Goal: Task Accomplishment & Management: Use online tool/utility

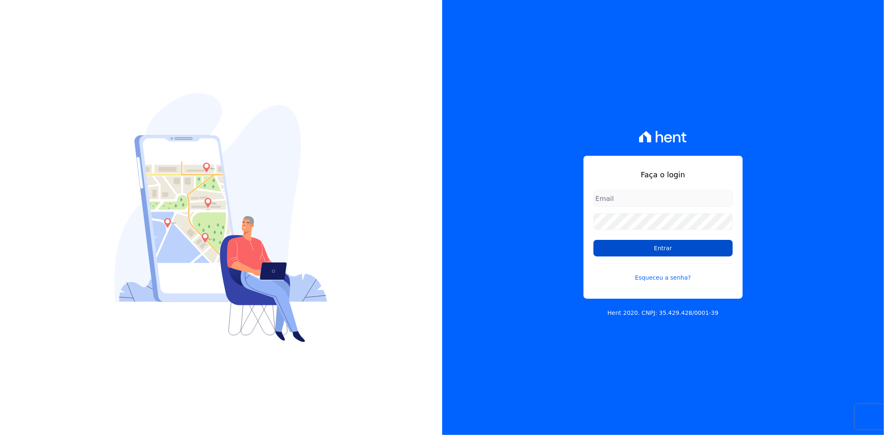
type input "andreza.sousa@grupoctv.com.br"
click at [658, 243] on input "Entrar" at bounding box center [663, 248] width 139 height 17
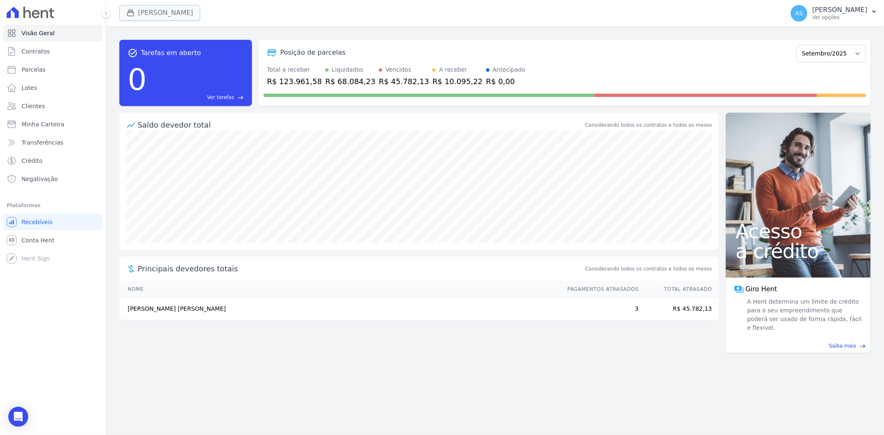
click at [155, 10] on button "[PERSON_NAME]" at bounding box center [159, 13] width 81 height 16
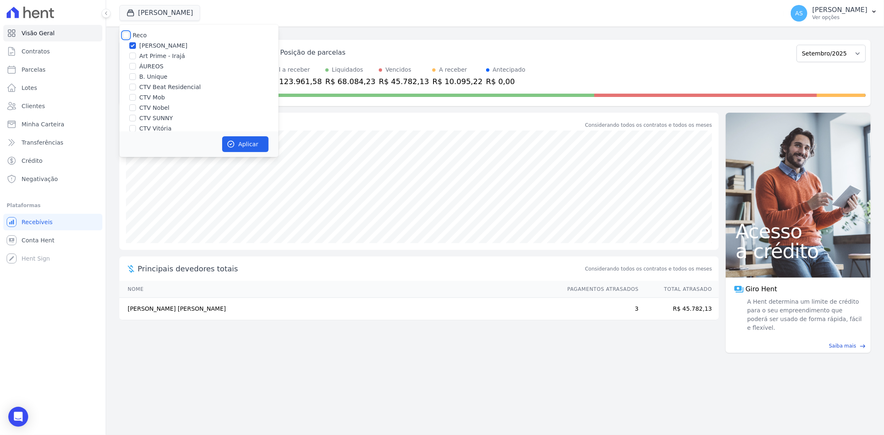
click at [125, 34] on input "Reco" at bounding box center [126, 35] width 7 height 7
checkbox input "true"
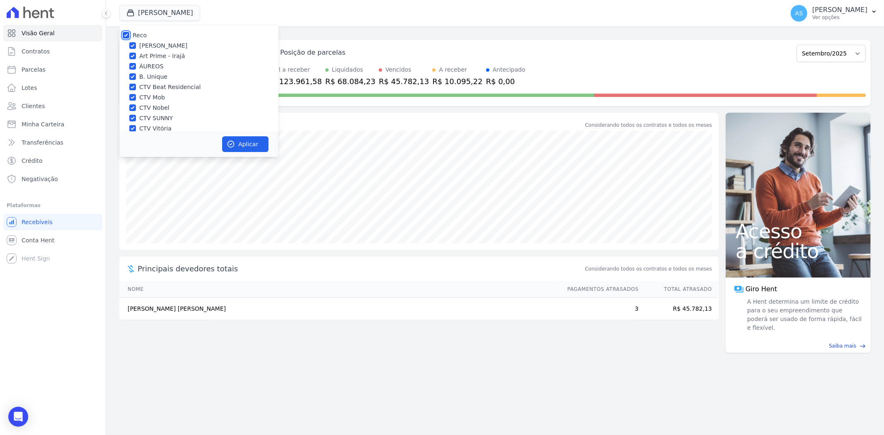
checkbox input "true"
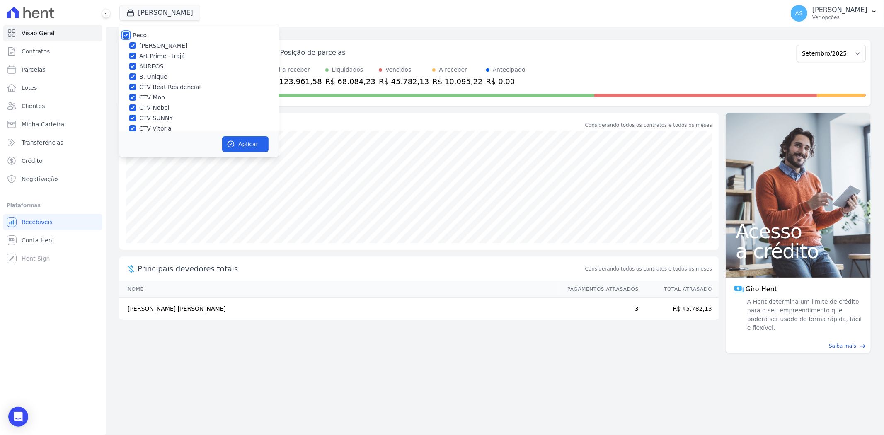
checkbox input "true"
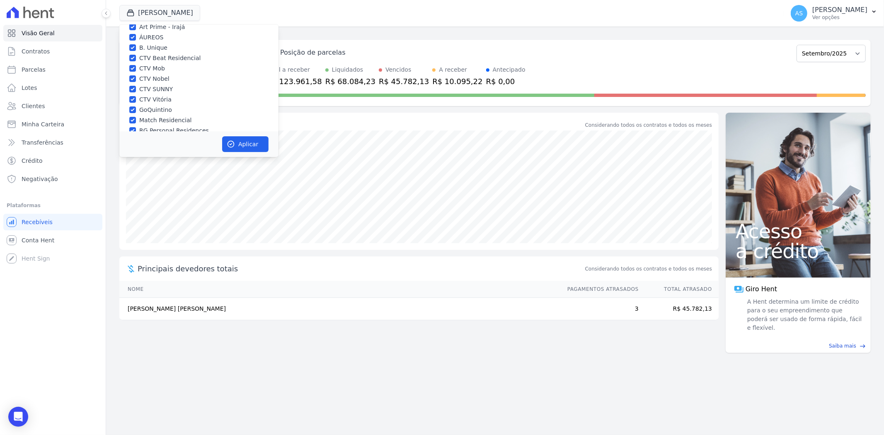
scroll to position [79, 0]
click at [134, 122] on input "Star Residencial Exclusivo - Ghia" at bounding box center [132, 120] width 7 height 7
checkbox input "true"
click at [245, 144] on button "Aplicar" at bounding box center [245, 144] width 46 height 16
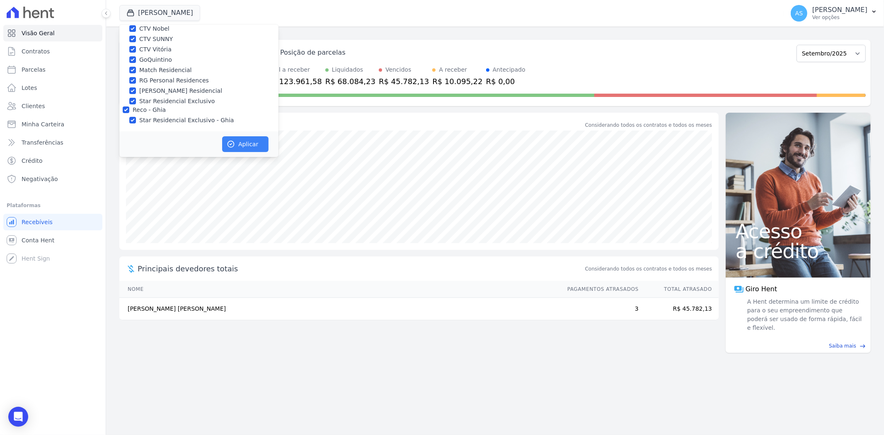
scroll to position [77, 0]
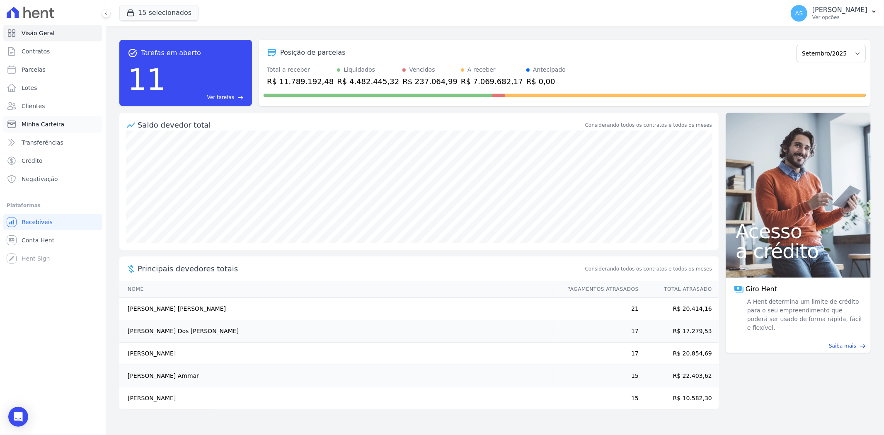
click at [45, 125] on span "Minha Carteira" at bounding box center [43, 124] width 43 height 8
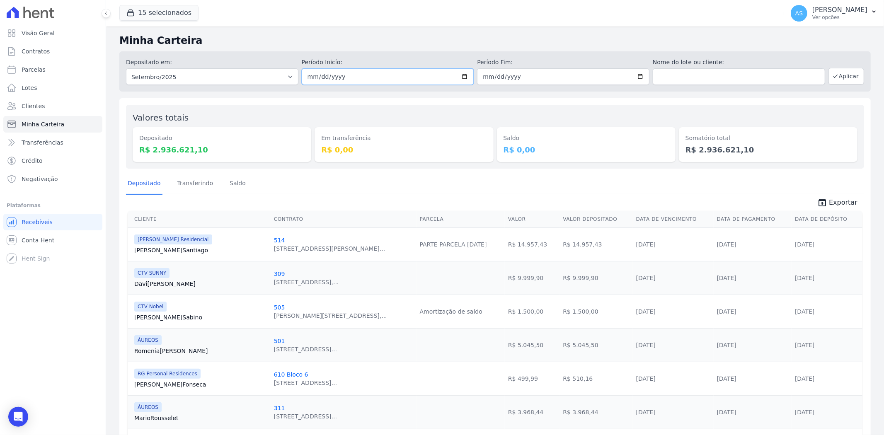
click at [463, 73] on input "2025-09-01" at bounding box center [388, 76] width 172 height 17
type input "2025-09-26"
click at [639, 76] on input "2025-09-30" at bounding box center [563, 76] width 172 height 17
type input "2025-09-26"
click at [846, 75] on button "Aplicar" at bounding box center [847, 76] width 36 height 17
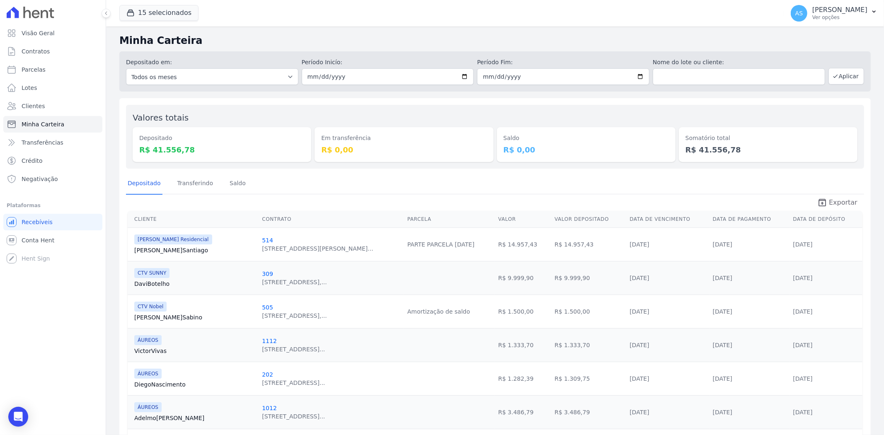
click at [837, 204] on span "Exportar" at bounding box center [843, 203] width 29 height 10
click at [869, 12] on button "AS Andreza Sousa Ver opções" at bounding box center [834, 13] width 100 height 23
click at [807, 109] on link "Importar de ERP" at bounding box center [831, 109] width 106 height 15
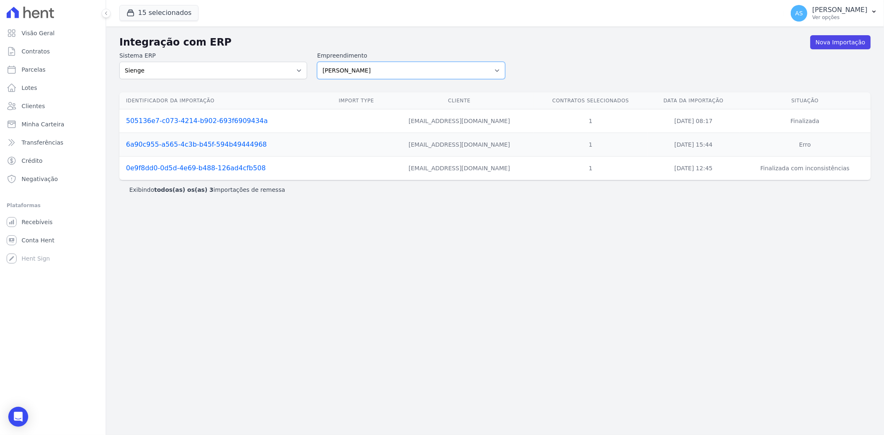
click at [500, 72] on select "Amaré Arpoador Art Prime - Irajá ÁUREOS B. Unique CTV Beat Residencial CTV Mob …" at bounding box center [411, 70] width 188 height 17
select select "9db4d767-ec98-4519-aed7-f9568aa0b04c"
click at [317, 62] on select "Amaré Arpoador Art Prime - Irajá ÁUREOS B. Unique CTV Beat Residencial CTV Mob …" at bounding box center [411, 70] width 188 height 17
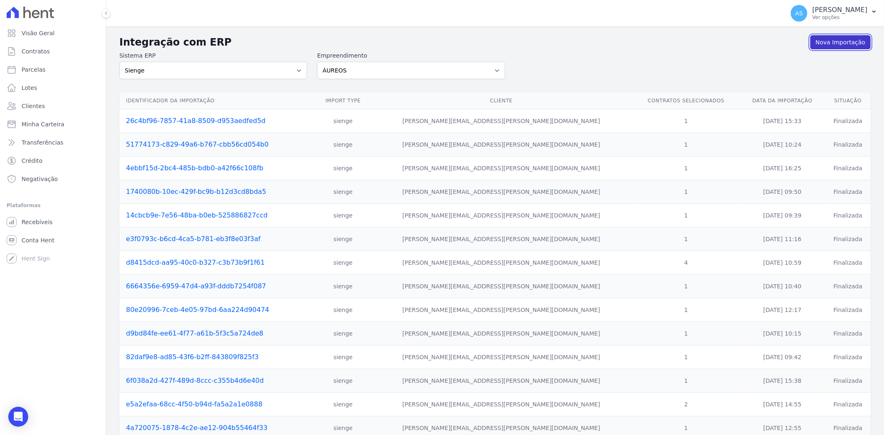
click at [840, 43] on link "Nova Importação" at bounding box center [841, 42] width 61 height 14
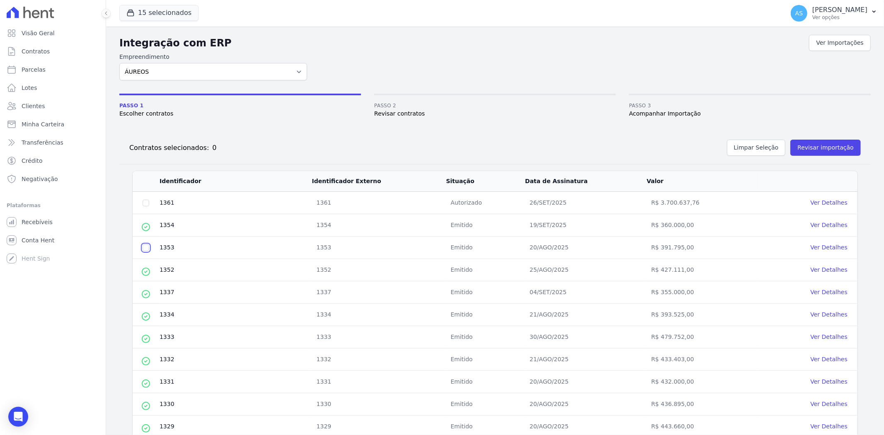
click at [146, 249] on input "checkbox" at bounding box center [146, 248] width 7 height 7
checkbox input "true"
click at [146, 204] on input "checkbox" at bounding box center [146, 203] width 7 height 7
checkbox input "true"
click at [811, 144] on button "Revisar importação" at bounding box center [826, 148] width 70 height 16
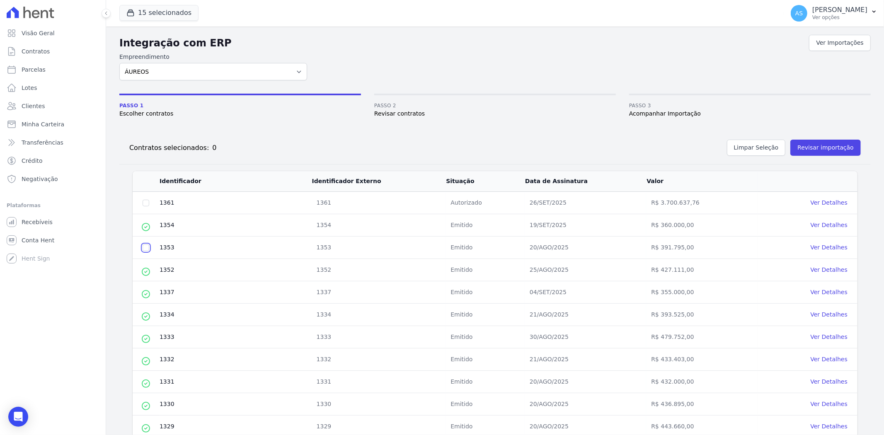
click at [144, 248] on input "checkbox" at bounding box center [146, 248] width 7 height 7
checkbox input "true"
click at [830, 147] on button "Revisar importação" at bounding box center [826, 148] width 70 height 16
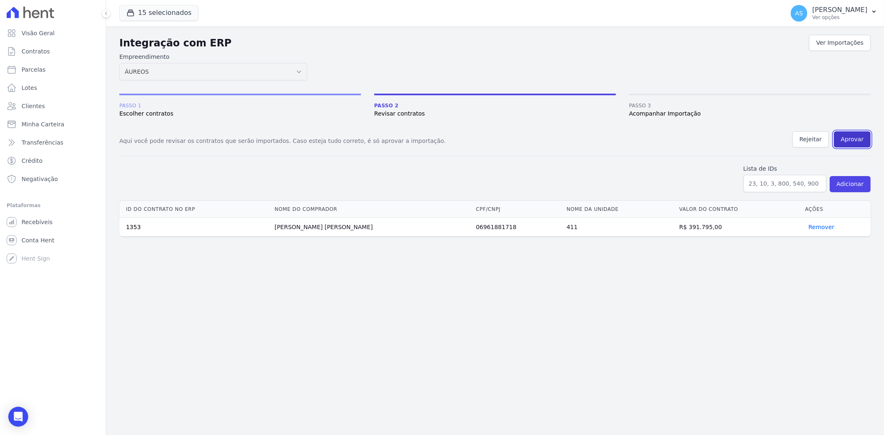
click at [852, 135] on button "Aprovar" at bounding box center [852, 139] width 37 height 16
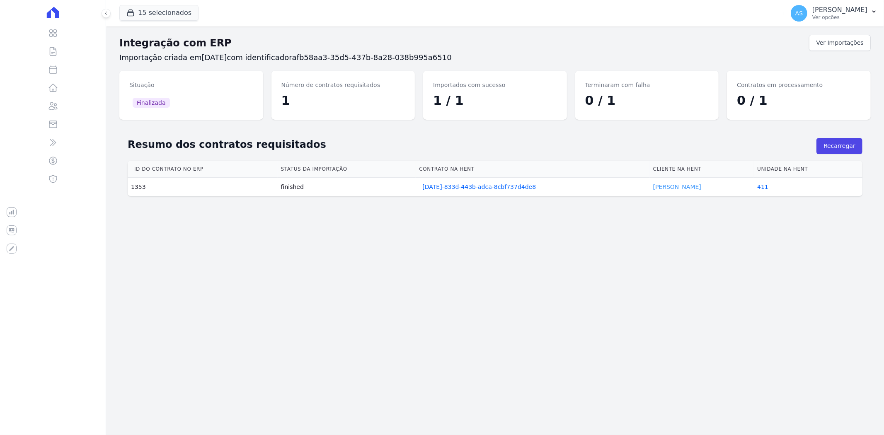
click at [683, 187] on link "FABIO ORNELLAS" at bounding box center [677, 187] width 48 height 7
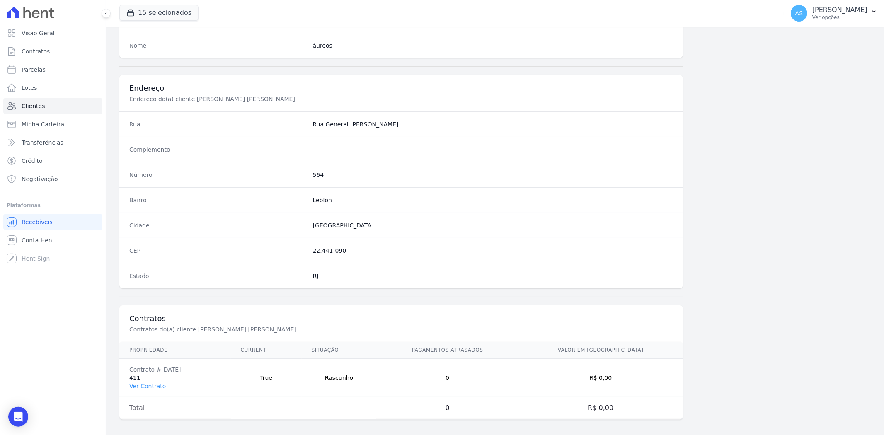
scroll to position [342, 0]
click at [139, 381] on link "Ver Contrato" at bounding box center [147, 382] width 36 height 7
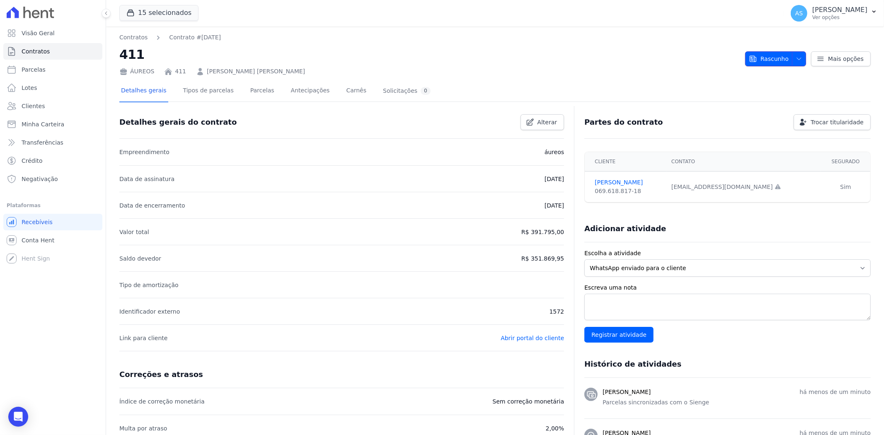
click at [796, 56] on icon "button" at bounding box center [799, 59] width 7 height 7
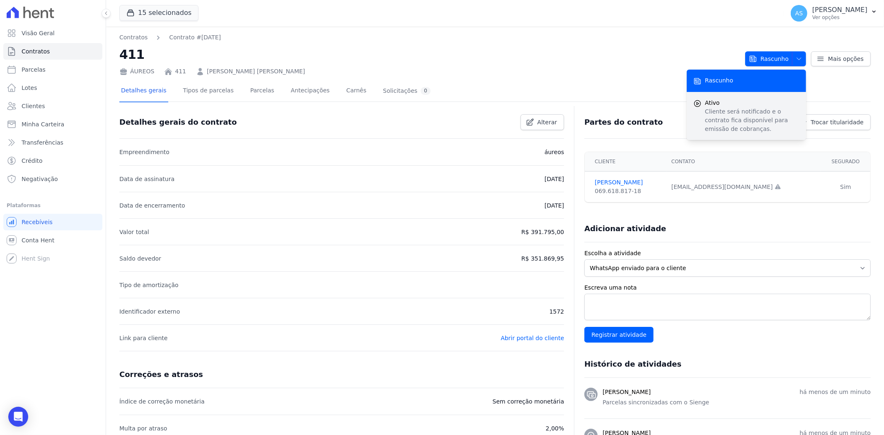
click at [726, 109] on p "Cliente será notificado e o contrato fica disponível para emissão de cobranças." at bounding box center [752, 120] width 95 height 26
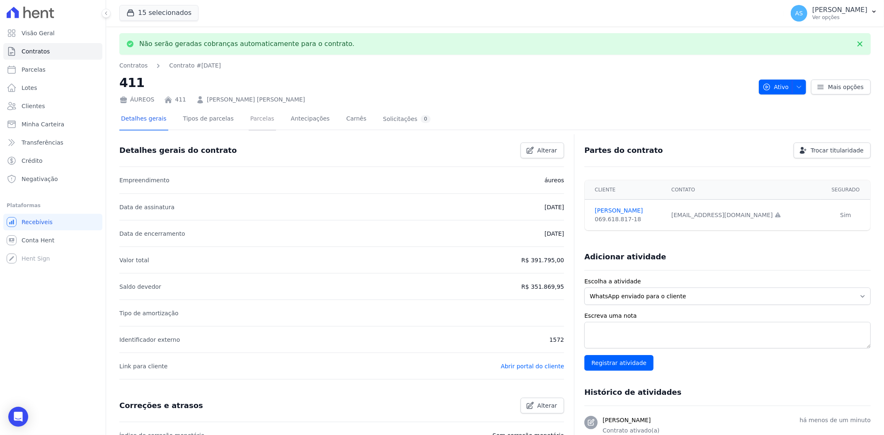
click at [253, 118] on link "Parcelas" at bounding box center [262, 120] width 27 height 22
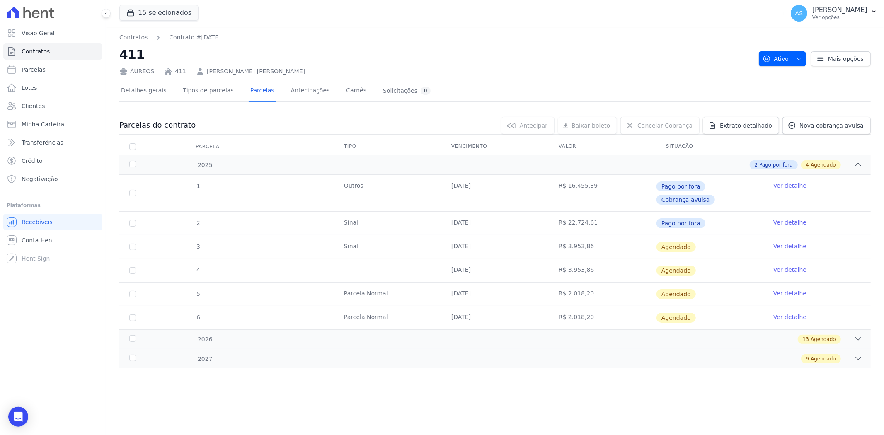
click at [781, 242] on link "Ver detalhe" at bounding box center [790, 246] width 33 height 8
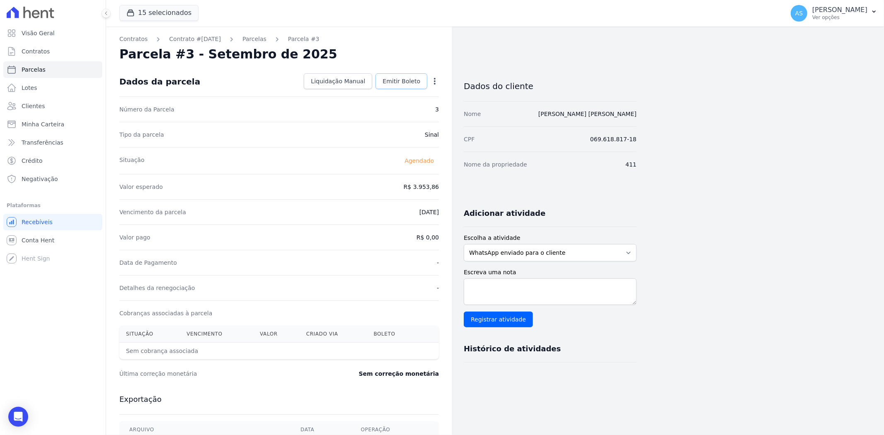
click at [403, 81] on span "Emitir Boleto" at bounding box center [402, 81] width 38 height 8
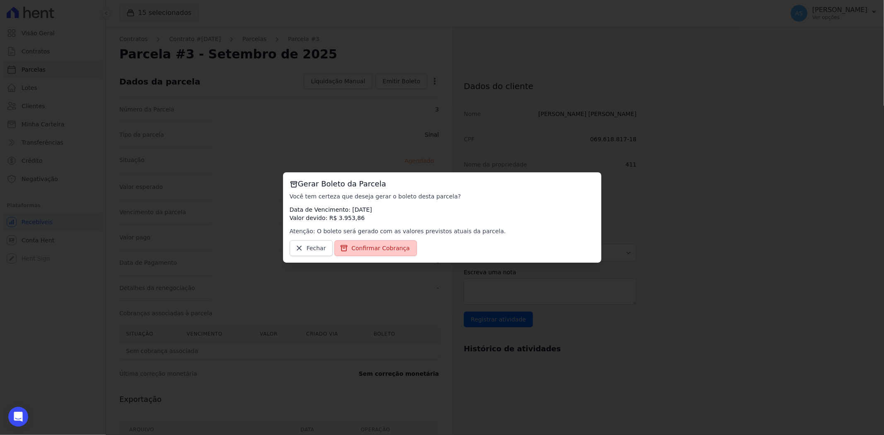
click at [366, 251] on span "Confirmar Cobrança" at bounding box center [381, 248] width 58 height 8
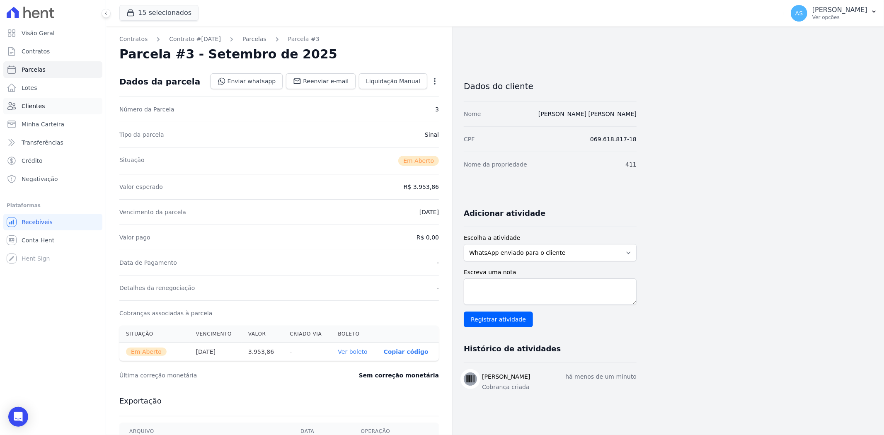
click at [40, 109] on span "Clientes" at bounding box center [33, 106] width 23 height 8
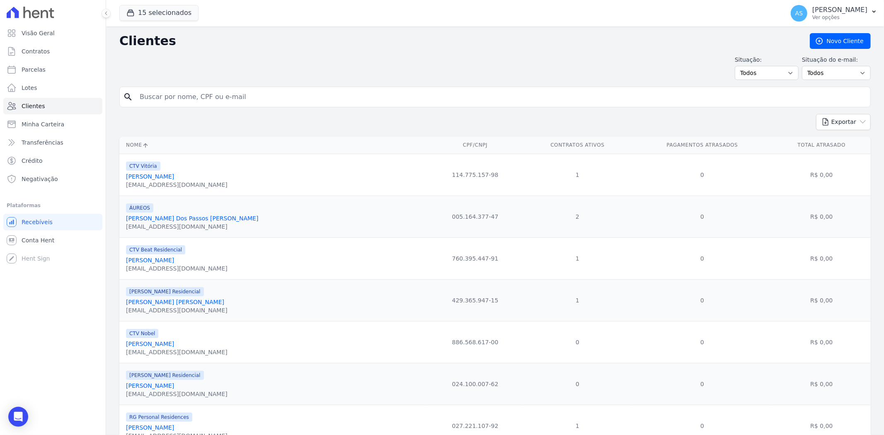
click at [150, 96] on input "search" at bounding box center [501, 97] width 733 height 17
type input "victor vivas"
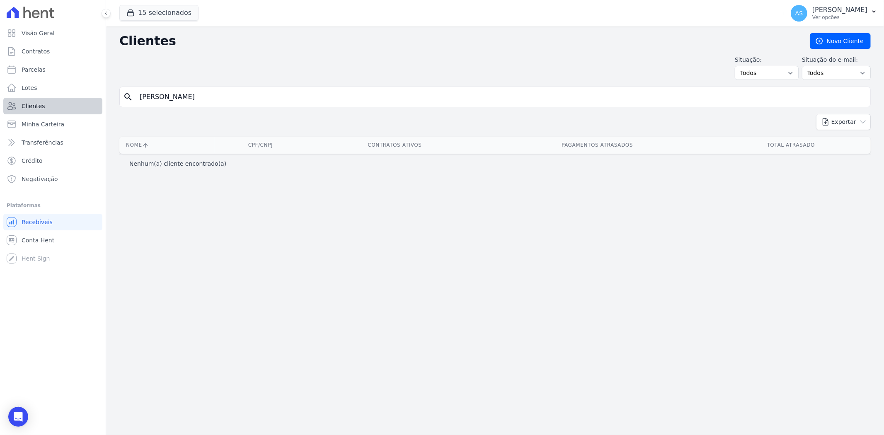
drag, startPoint x: 191, startPoint y: 99, endPoint x: 77, endPoint y: 107, distance: 113.9
click at [77, 107] on div "Visão Geral Contratos Parcelas Lotes Clientes Minha Carteira Transferências Cré…" at bounding box center [442, 217] width 884 height 435
type input "vivas"
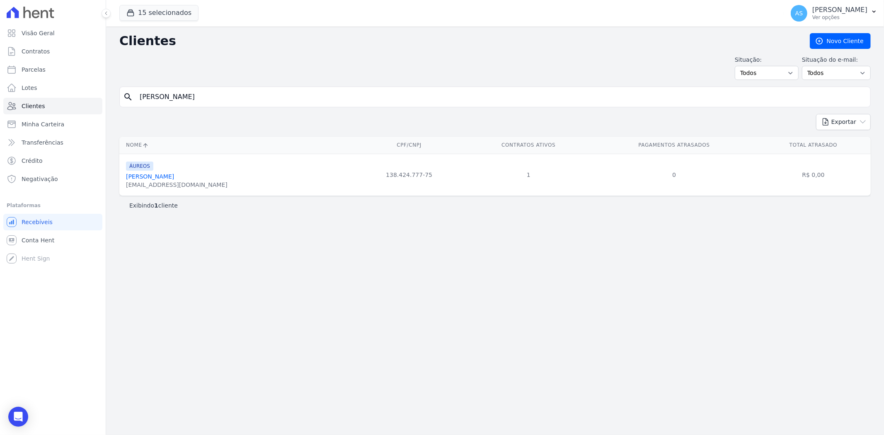
click at [143, 177] on link "Victor Alves Vivas" at bounding box center [150, 176] width 48 height 7
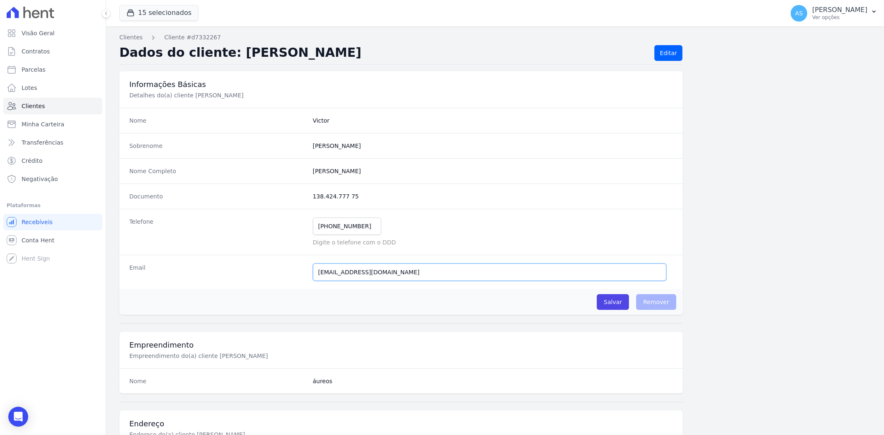
drag, startPoint x: 432, startPoint y: 274, endPoint x: 234, endPoint y: 277, distance: 198.2
click at [234, 277] on div "Email contato@vivasproducoes.com.br E-mail enviado. Aguardando confirmação.." at bounding box center [401, 272] width 564 height 34
paste input "flavialeal2@icloud.com"
type input "flavialeal2@icloud.com"
click at [612, 304] on input "Salvar" at bounding box center [613, 302] width 32 height 16
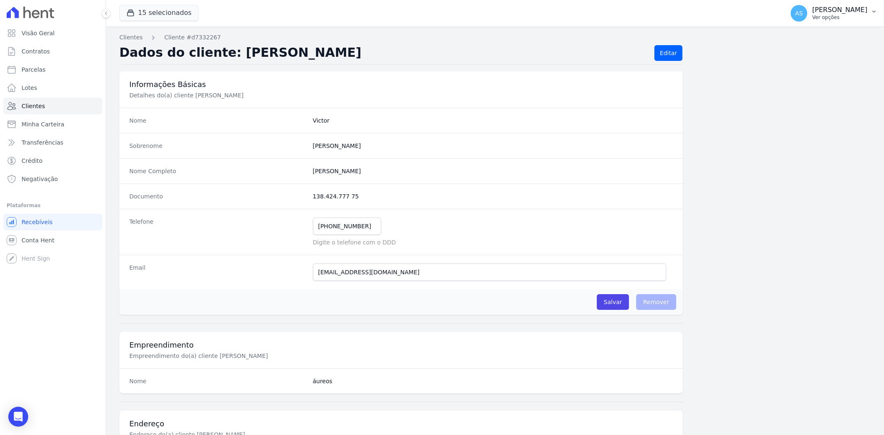
click at [831, 11] on p "[PERSON_NAME]" at bounding box center [840, 10] width 55 height 8
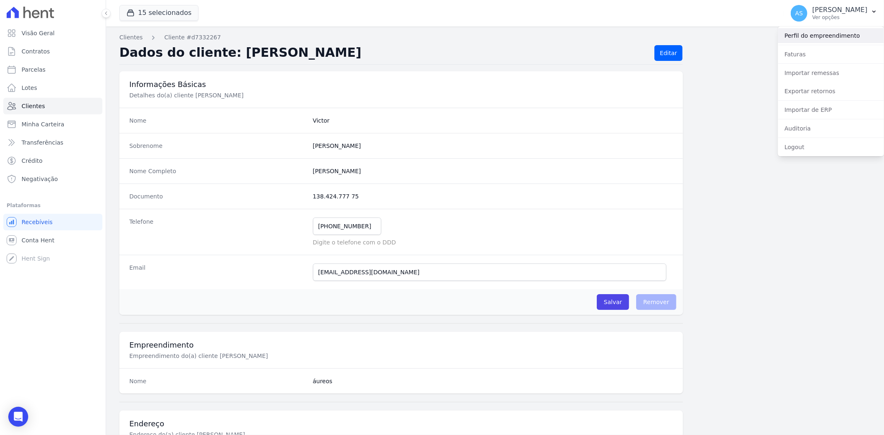
click at [811, 34] on link "Perfil do empreendimento" at bounding box center [831, 35] width 106 height 15
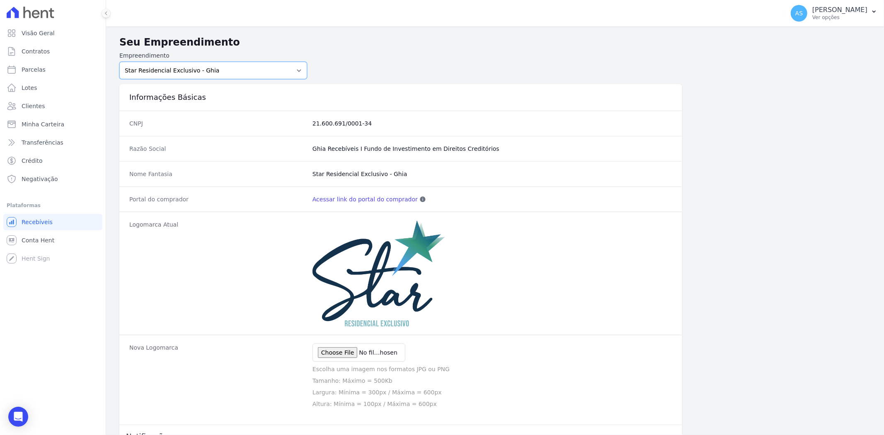
click at [294, 71] on select "Amaré Arpoador Art Prime - Irajá ÁUREOS B. Unique CTV Beat Residencial CTV Mob …" at bounding box center [213, 70] width 188 height 17
select select "9db4d767-ec98-4519-aed7-f9568aa0b04c"
click at [119, 62] on select "[PERSON_NAME] Art Prime - [PERSON_NAME] Unique CTV Beat Residencial CTV Mob CTV…" at bounding box center [213, 70] width 188 height 17
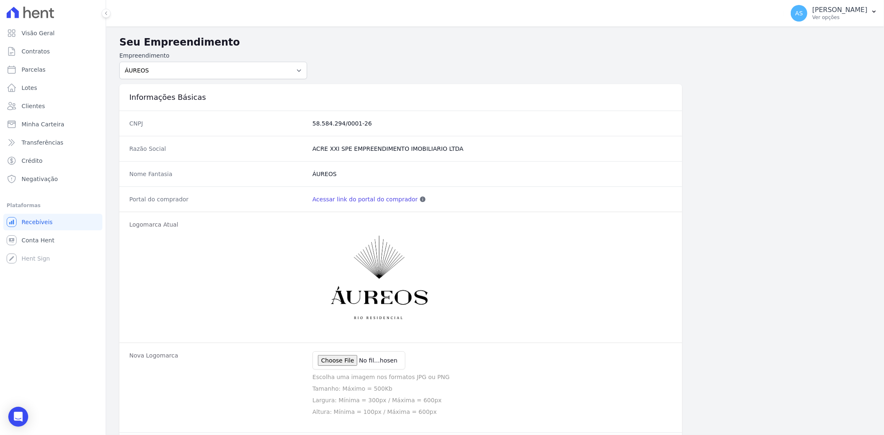
click at [334, 198] on link "Acessar link do portal do comprador" at bounding box center [365, 199] width 105 height 8
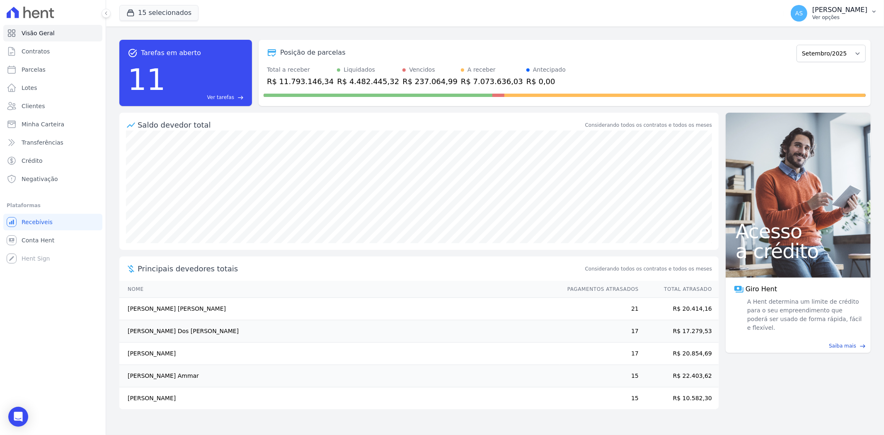
click at [873, 10] on icon "button" at bounding box center [874, 11] width 7 height 7
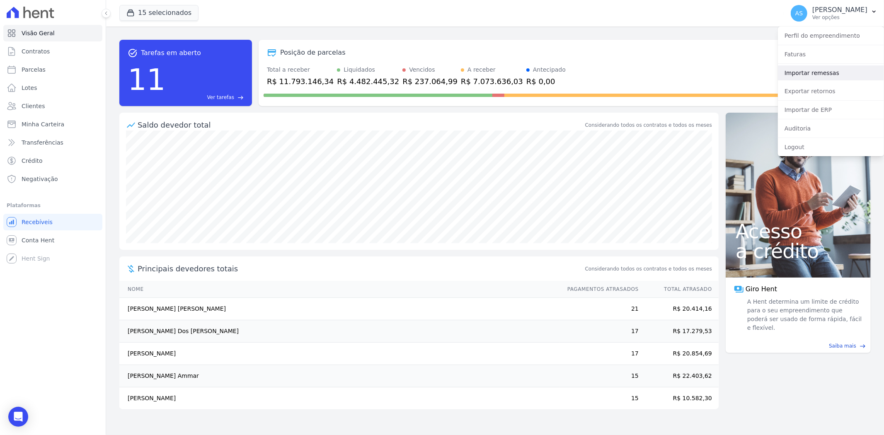
click at [805, 73] on link "Importar remessas" at bounding box center [831, 73] width 106 height 15
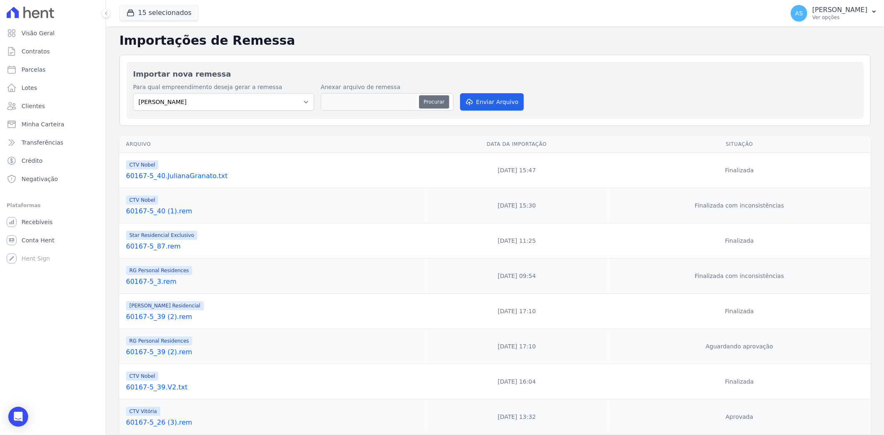
click at [437, 102] on button "Procurar" at bounding box center [434, 101] width 30 height 13
type input "60167-5_12 (2).rem"
click at [473, 102] on button "Enviar Arquivo" at bounding box center [492, 101] width 64 height 17
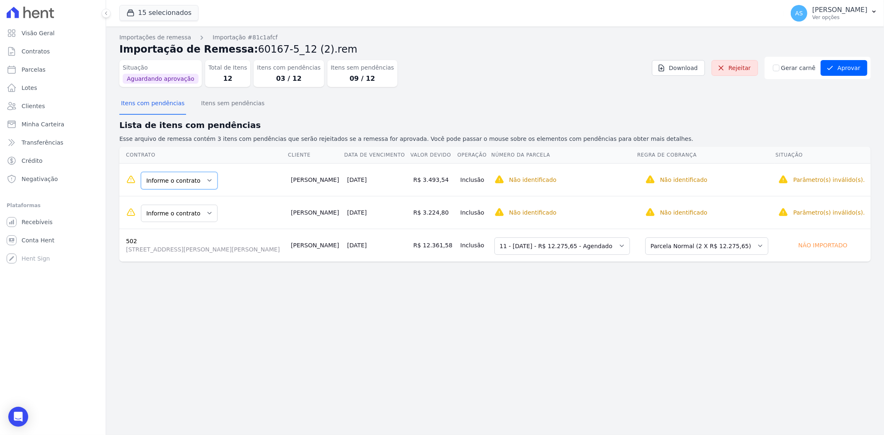
click at [206, 180] on select "Informe o contrato 403 404" at bounding box center [179, 180] width 77 height 17
click at [206, 213] on select "Informe o contrato 403 404" at bounding box center [179, 213] width 77 height 17
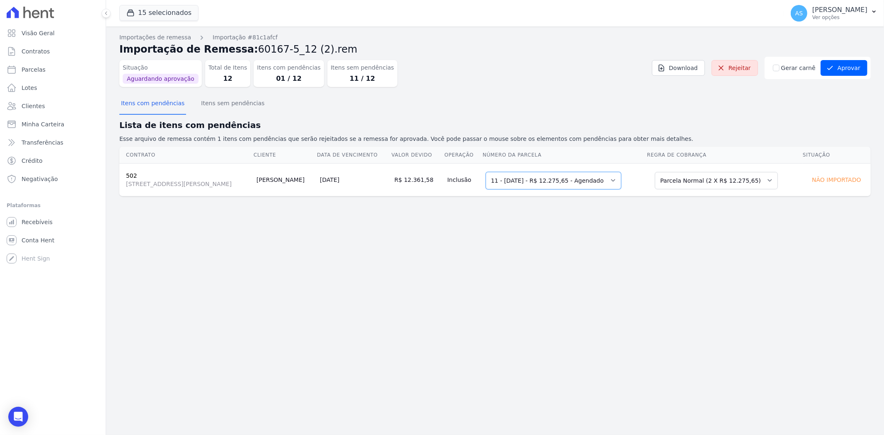
click at [621, 180] on select "Selecione uma 4 - 20/03/2025 - R$ 11.758,43 - Agendado 6 - 20/05/2025 - R$ 11.9…" at bounding box center [554, 180] width 136 height 17
click at [511, 172] on select "Selecione uma 4 - 20/03/2025 - R$ 11.758,43 - Agendado 6 - 20/05/2025 - R$ 11.9…" at bounding box center [554, 180] width 136 height 17
click at [765, 181] on select "Selecione uma Nova Parcela Avulsa Parcela Avulsa Existente Outros (1 X R$ 697.6…" at bounding box center [716, 180] width 123 height 17
click at [677, 172] on select "Selecione uma Nova Parcela Avulsa Parcela Avulsa Existente Outros (1 X R$ 697.6…" at bounding box center [716, 180] width 123 height 17
click at [777, 177] on select "Selecione uma Nova Parcela Avulsa Parcela Avulsa Existente Outros (1 X R$ 697.6…" at bounding box center [716, 180] width 123 height 17
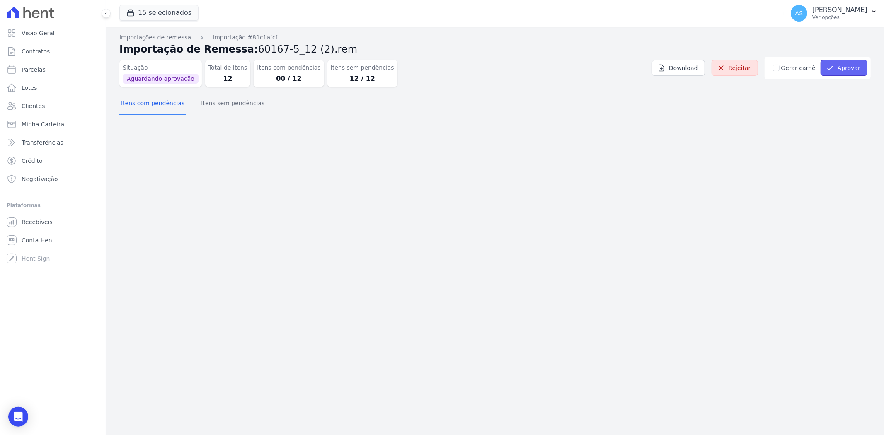
click at [842, 70] on button "Aprovar" at bounding box center [844, 68] width 47 height 16
click at [864, 14] on p "[PERSON_NAME]" at bounding box center [840, 10] width 55 height 8
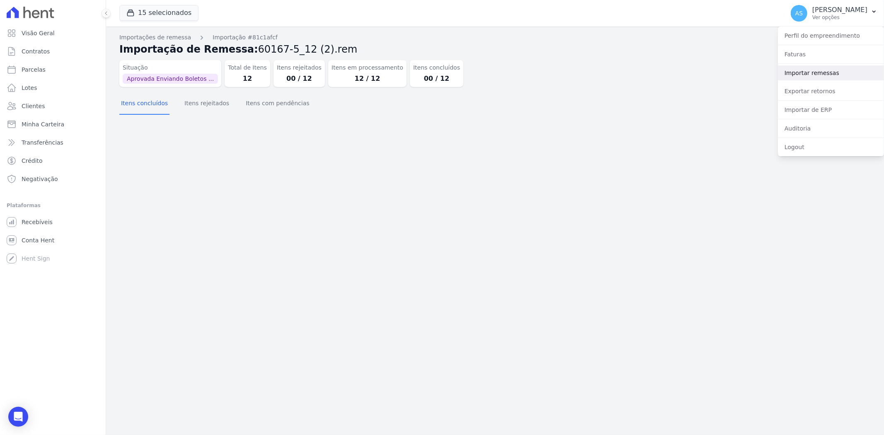
click at [808, 73] on link "Importar remessas" at bounding box center [831, 73] width 106 height 15
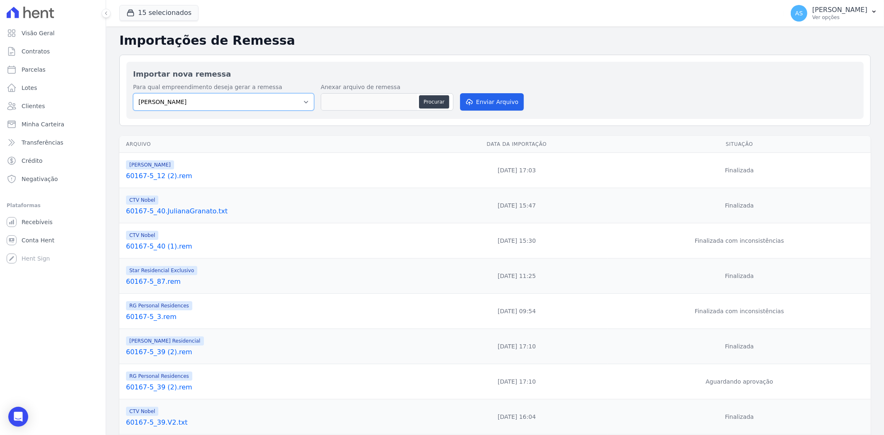
click at [306, 101] on select "[PERSON_NAME] Art Prime - [PERSON_NAME] Unique CTV Beat Residencial CTV Mob CTV…" at bounding box center [223, 101] width 181 height 17
select select "b17e7358-9534-40e2-982b-e02326ff4464"
click at [133, 93] on select "[PERSON_NAME] Art Prime - [PERSON_NAME] Unique CTV Beat Residencial CTV Mob CTV…" at bounding box center [223, 101] width 181 height 17
click at [426, 103] on button "Procurar" at bounding box center [434, 101] width 30 height 13
type input "60167-5_17 (2).rem"
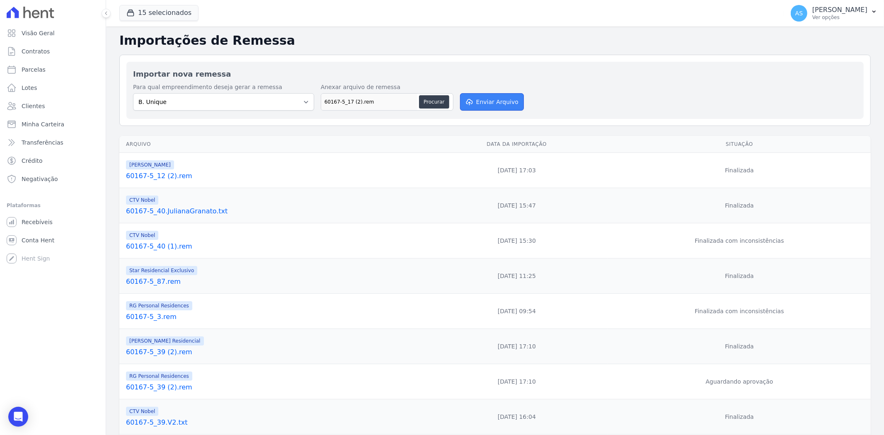
click at [496, 103] on button "Enviar Arquivo" at bounding box center [492, 101] width 64 height 17
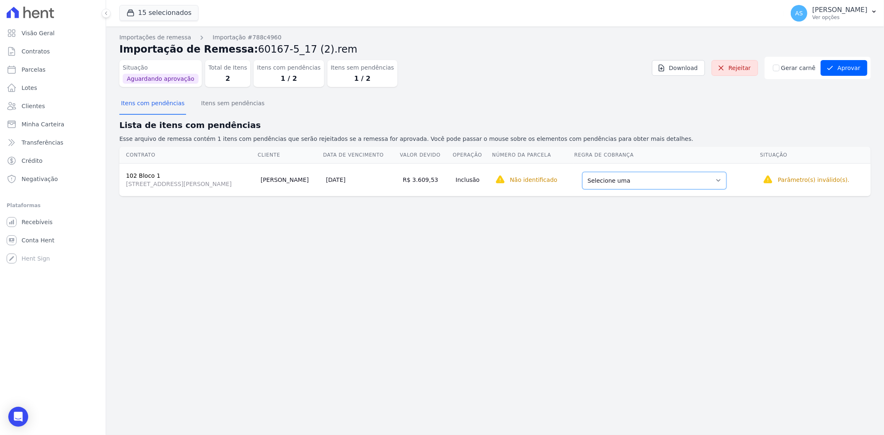
click at [727, 181] on select "Selecione uma Nova Parcela Avulsa Parcela Avulsa Existente Sinal (1 X R$ 1.943,…" at bounding box center [655, 180] width 144 height 17
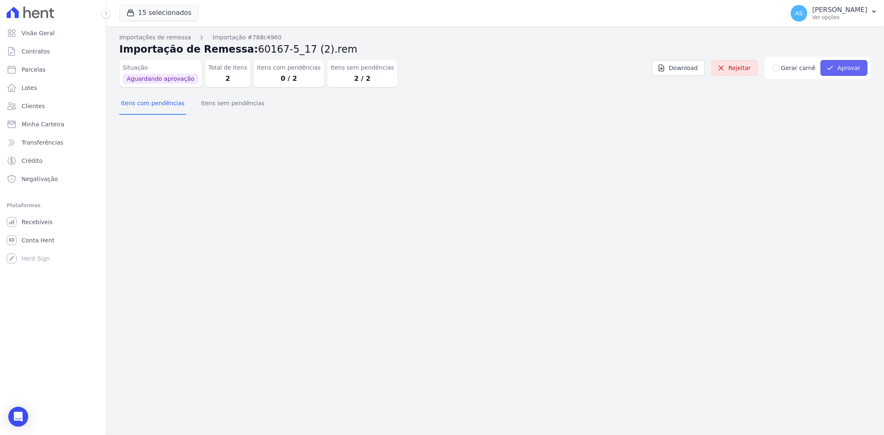
click at [840, 67] on button "Aprovar" at bounding box center [844, 68] width 47 height 16
click at [854, 8] on p "[PERSON_NAME]" at bounding box center [840, 10] width 55 height 8
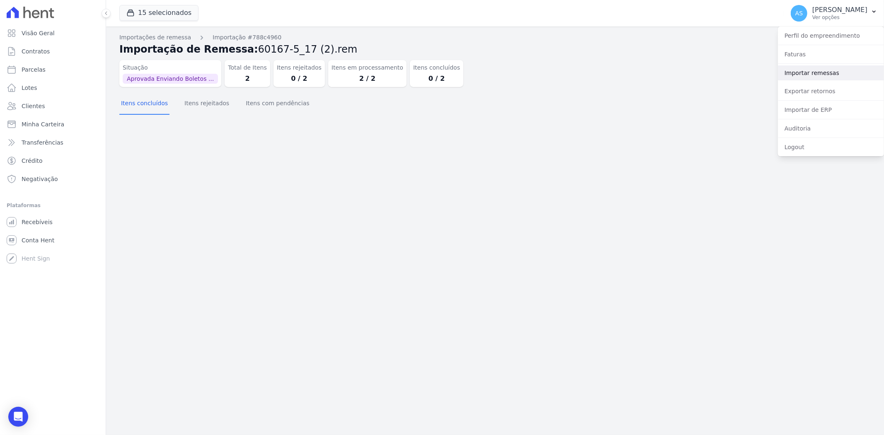
click at [816, 74] on link "Importar remessas" at bounding box center [831, 73] width 106 height 15
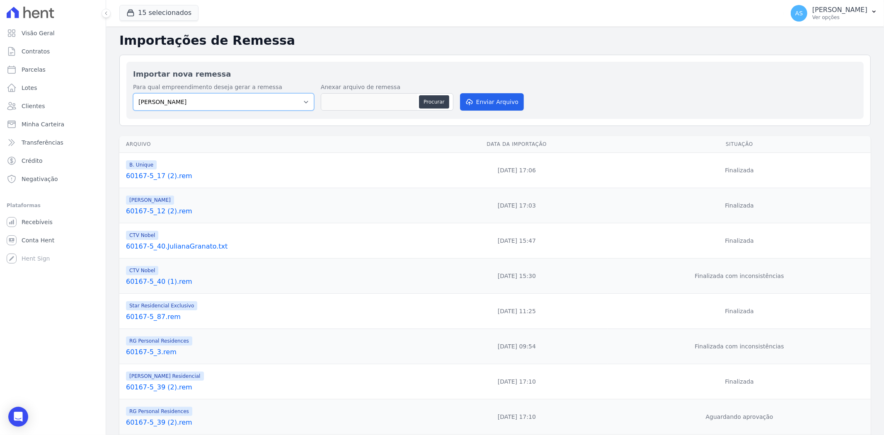
click at [307, 100] on select "Amaré Arpoador Art Prime - Irajá ÁUREOS B. Unique CTV Beat Residencial CTV Mob …" at bounding box center [223, 101] width 181 height 17
select select "6bea2700-4962-4cd4-a41b-110f03418db1"
click at [133, 93] on select "Amaré Arpoador Art Prime - Irajá ÁUREOS B. Unique CTV Beat Residencial CTV Mob …" at bounding box center [223, 101] width 181 height 17
click at [430, 101] on button "Procurar" at bounding box center [434, 101] width 30 height 13
type input "60167-5_29 (3).rem"
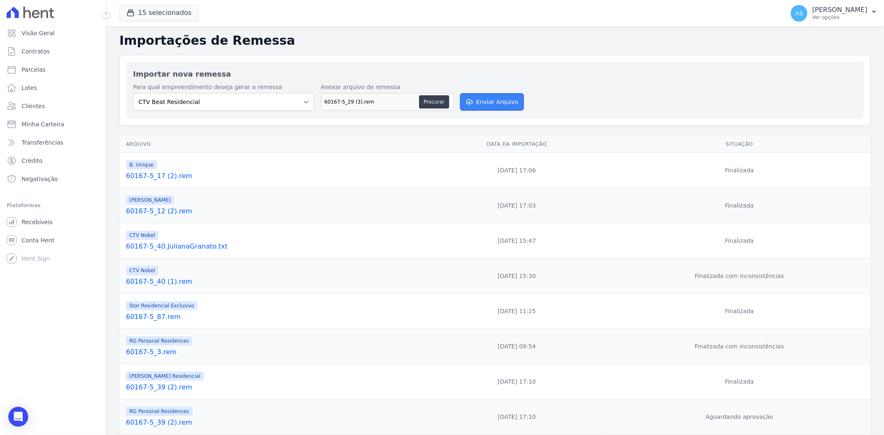
click at [487, 101] on button "Enviar Arquivo" at bounding box center [492, 101] width 64 height 17
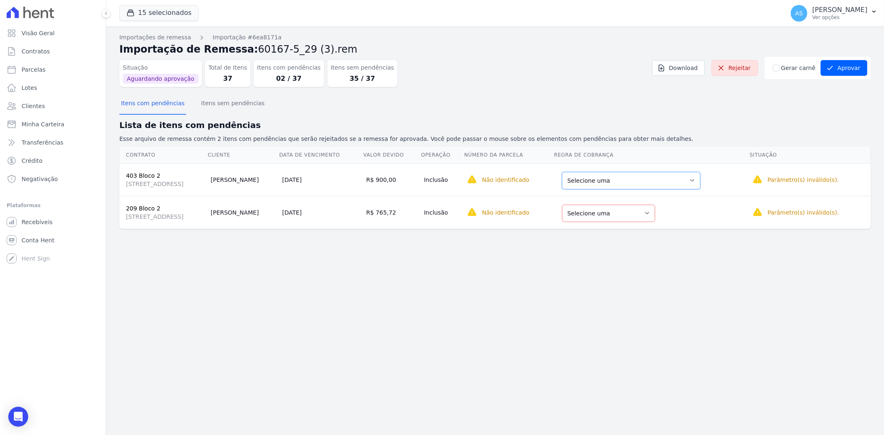
click at [701, 179] on select "Selecione uma Nova Parcela Avulsa Parcela Avulsa Existente Financiamento CEF (1…" at bounding box center [631, 180] width 138 height 17
click at [657, 212] on select "Selecione uma Nova Parcela Avulsa Parcela Avulsa Existente Sinal (1 X R$ 1.000,…" at bounding box center [610, 213] width 93 height 17
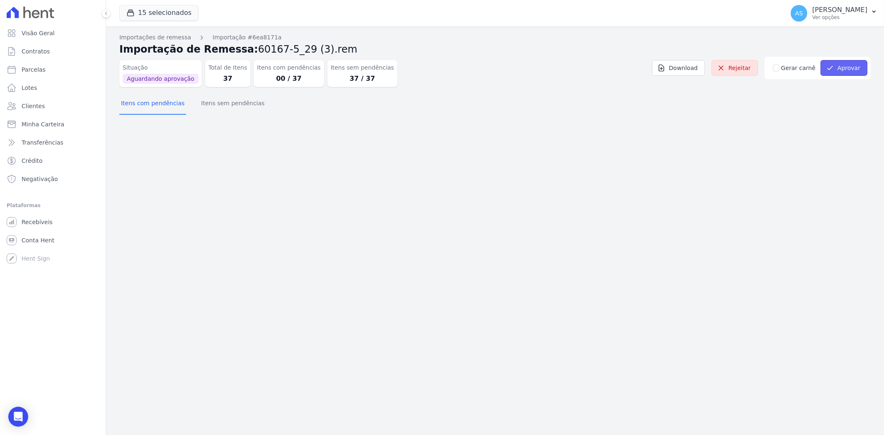
click at [849, 67] on button "Aprovar" at bounding box center [844, 68] width 47 height 16
click at [842, 14] on p "Ver opções" at bounding box center [840, 17] width 55 height 7
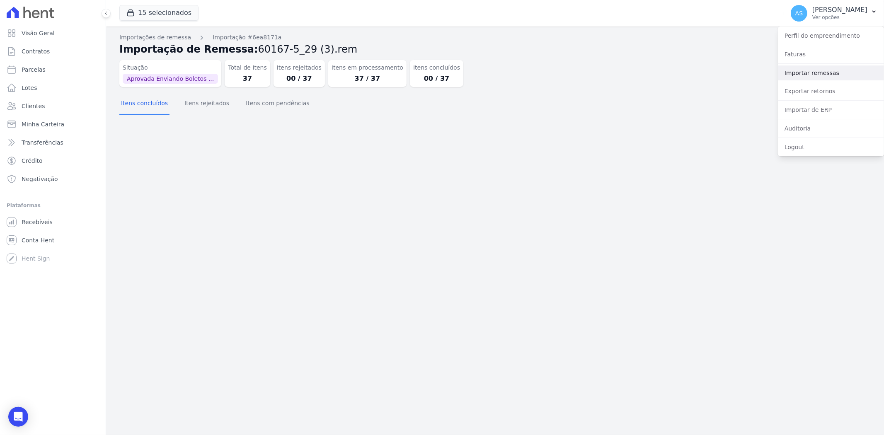
click at [808, 74] on link "Importar remessas" at bounding box center [831, 73] width 106 height 15
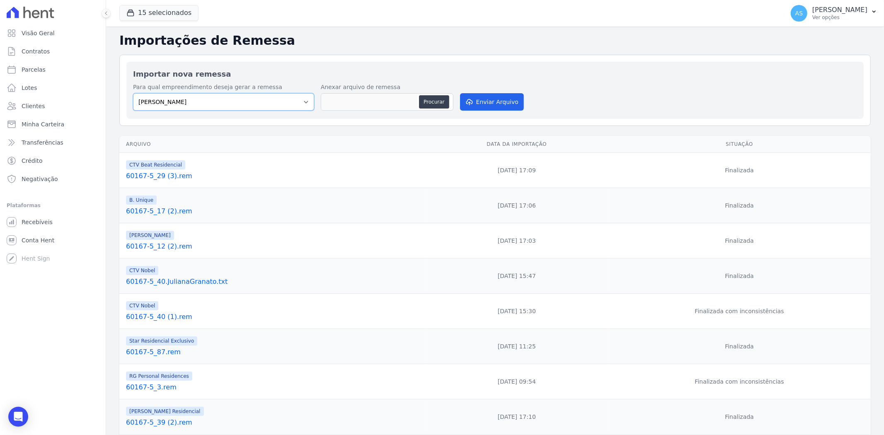
click at [305, 101] on select "[PERSON_NAME] Art Prime - [PERSON_NAME] Unique CTV Beat Residencial CTV Mob CTV…" at bounding box center [223, 101] width 181 height 17
select select "02ac0a85-22be-41ef-923f-eaf7bf61794c"
click at [133, 93] on select "[PERSON_NAME] Art Prime - [PERSON_NAME] Unique CTV Beat Residencial CTV Mob CTV…" at bounding box center [223, 101] width 181 height 17
click at [437, 104] on button "Procurar" at bounding box center [434, 101] width 30 height 13
type input "60167-5_43 (1).rem"
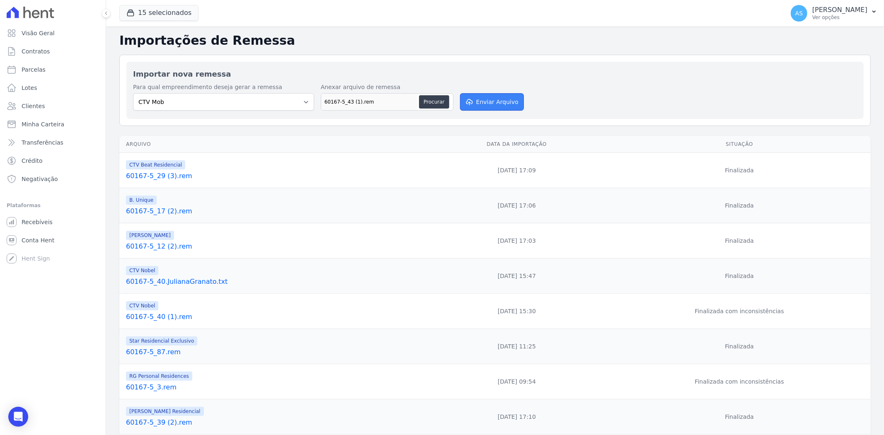
click at [488, 98] on button "Enviar Arquivo" at bounding box center [492, 101] width 64 height 17
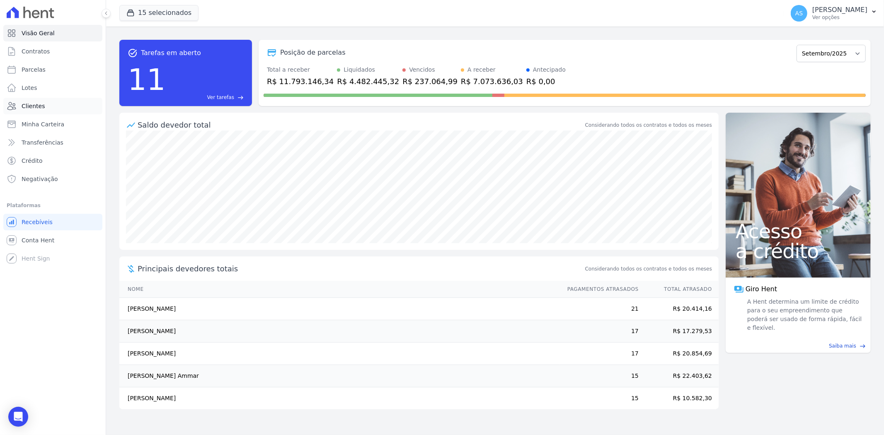
click at [26, 108] on span "Clientes" at bounding box center [33, 106] width 23 height 8
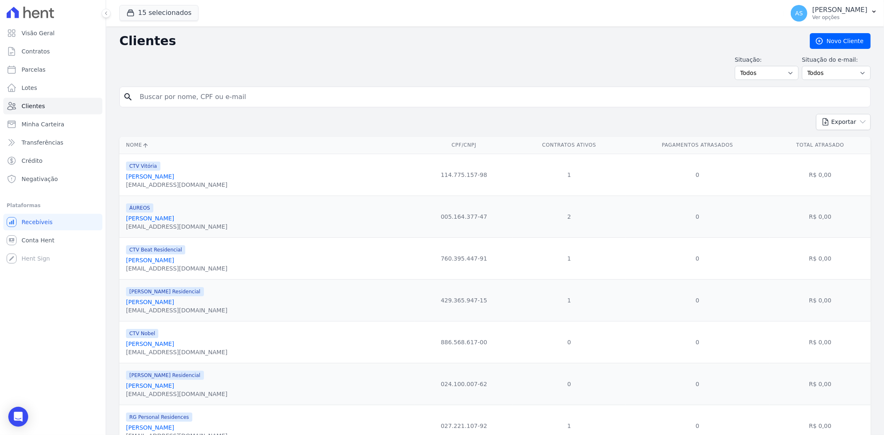
click at [212, 98] on input "search" at bounding box center [501, 97] width 733 height 17
type input "[PERSON_NAME]"
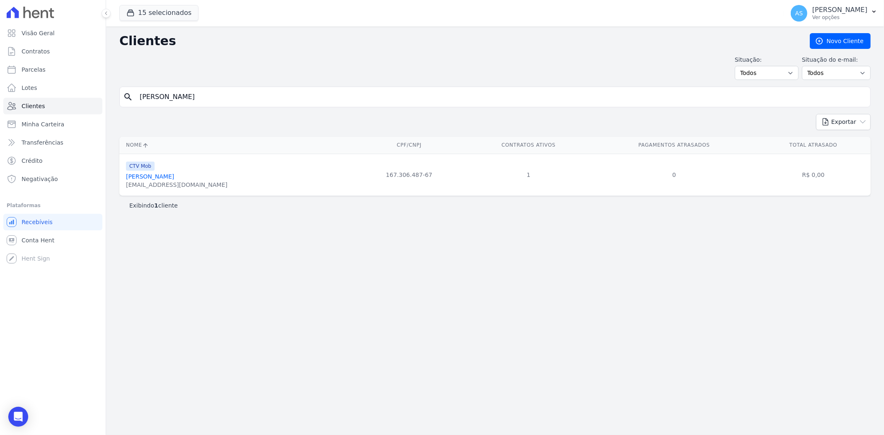
click at [170, 177] on link "[PERSON_NAME]" at bounding box center [150, 176] width 48 height 7
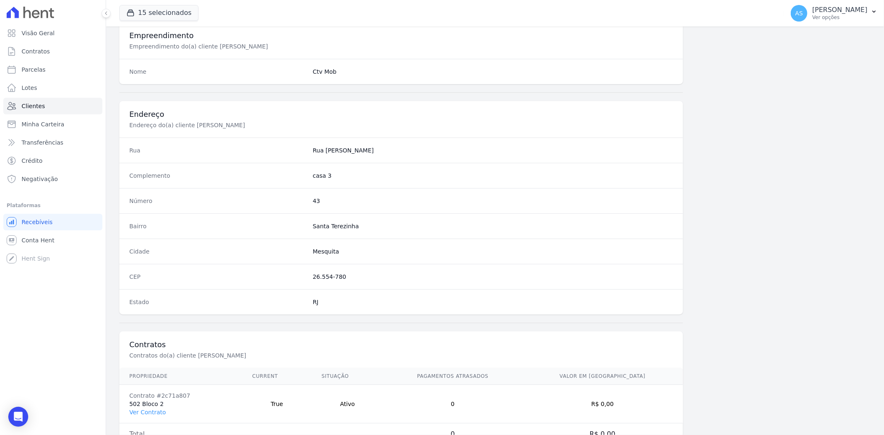
scroll to position [342, 0]
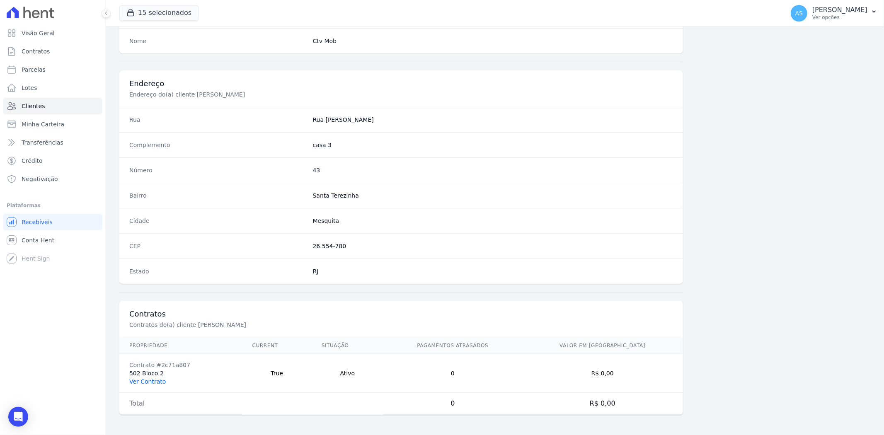
click at [146, 381] on link "Ver Contrato" at bounding box center [147, 382] width 36 height 7
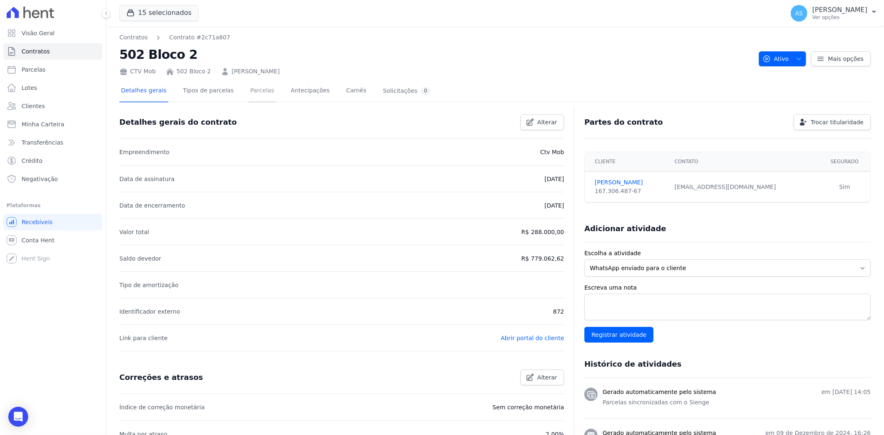
click at [252, 88] on link "Parcelas" at bounding box center [262, 91] width 27 height 22
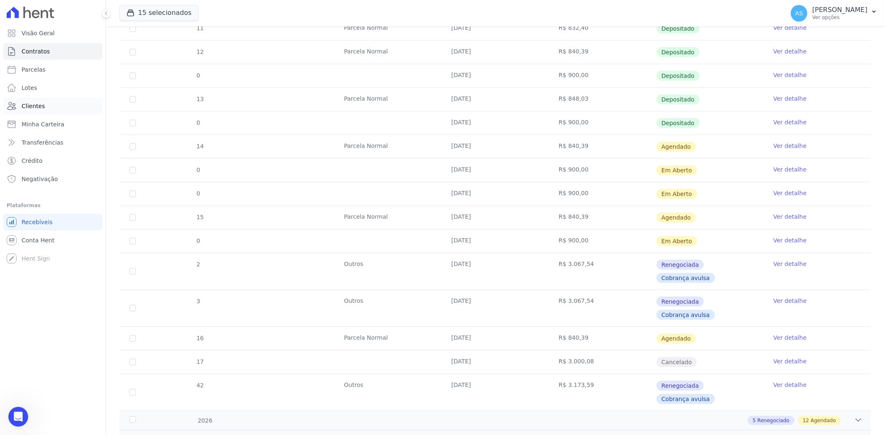
click at [31, 106] on span "Clientes" at bounding box center [33, 106] width 23 height 8
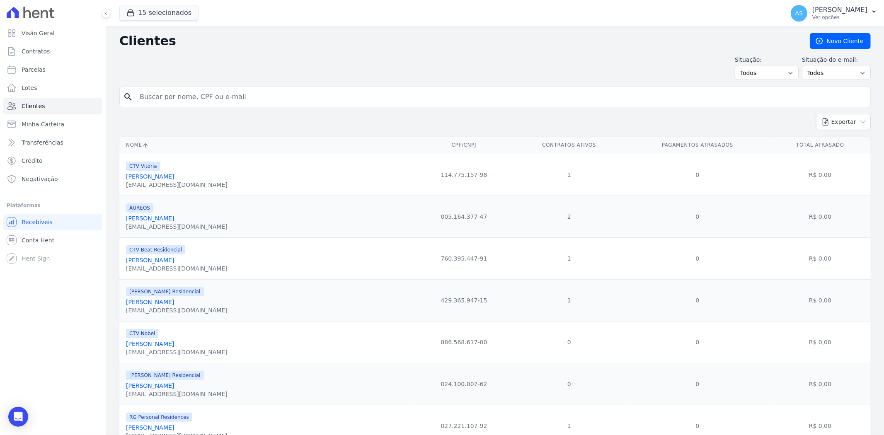
click at [206, 94] on input "search" at bounding box center [501, 97] width 733 height 17
type input "JULIENE PAES DOS SANTOS"
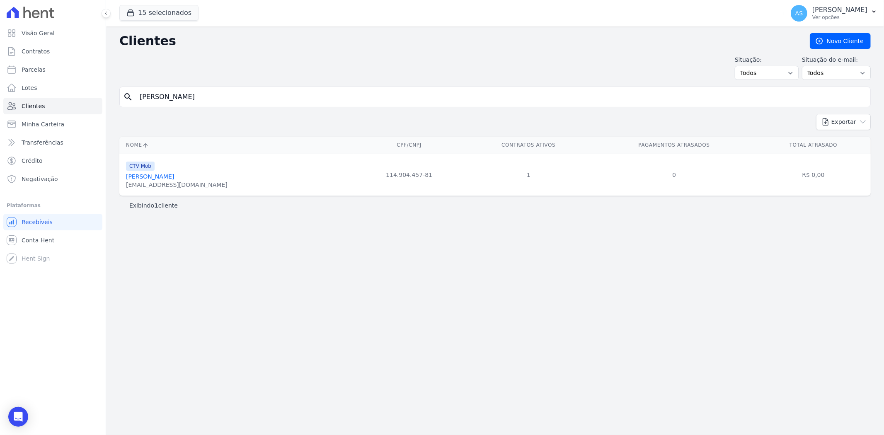
click at [160, 176] on link "Juliene Paes Dos Santos" at bounding box center [150, 176] width 48 height 7
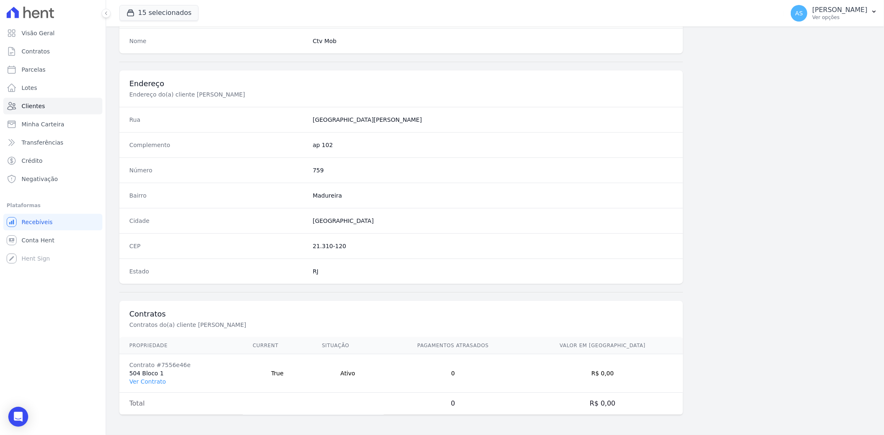
scroll to position [342, 0]
click at [142, 381] on link "Ver Contrato" at bounding box center [147, 382] width 36 height 7
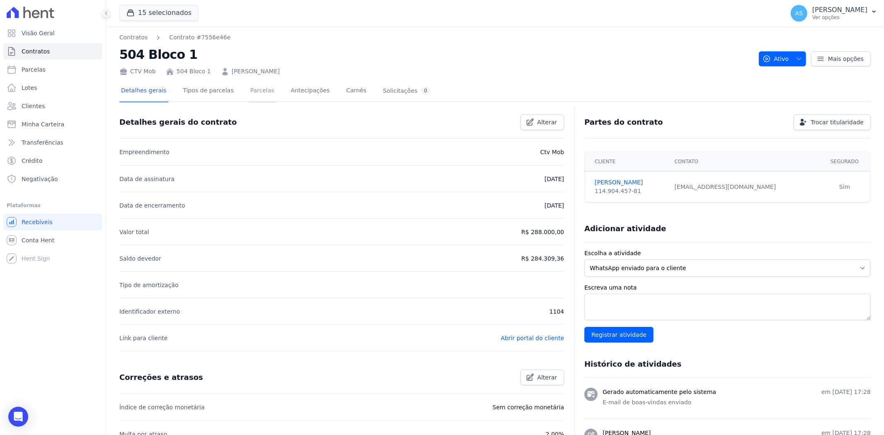
click at [249, 92] on link "Parcelas" at bounding box center [262, 91] width 27 height 22
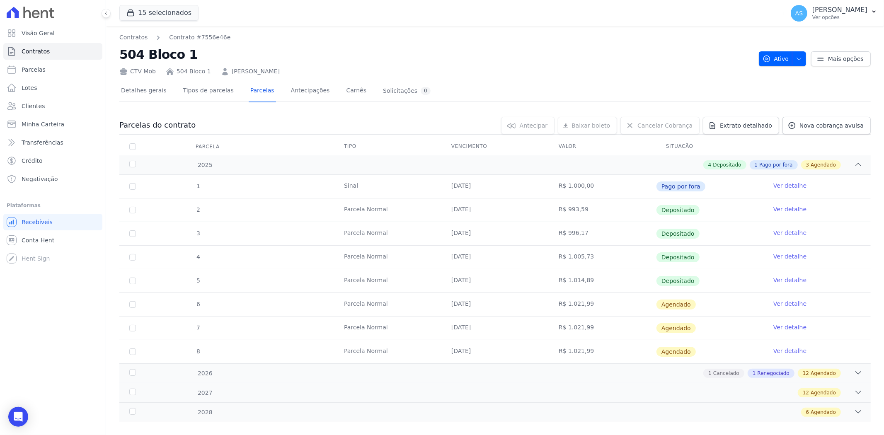
click at [774, 303] on link "Ver detalhe" at bounding box center [790, 304] width 33 height 8
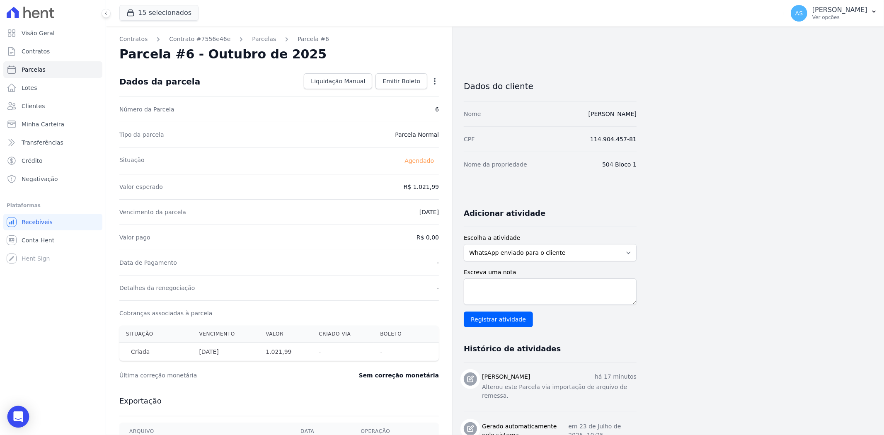
click at [19, 419] on icon "Open Intercom Messenger" at bounding box center [18, 417] width 11 height 11
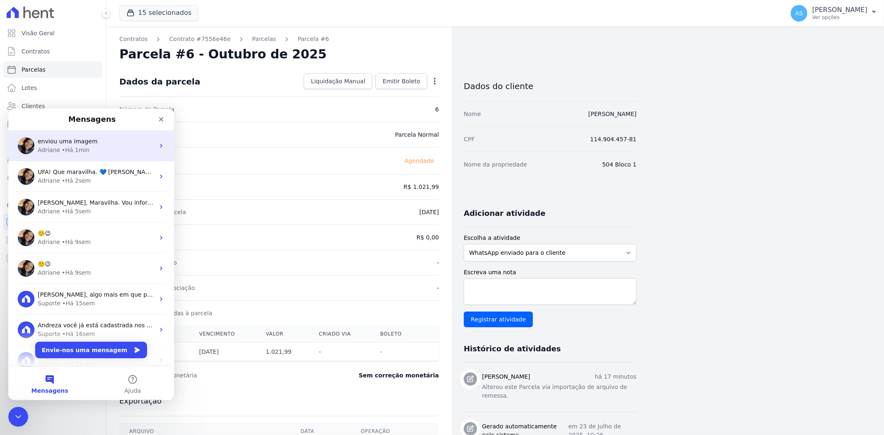
click at [104, 150] on div "Adriane • Há 1min" at bounding box center [96, 150] width 117 height 9
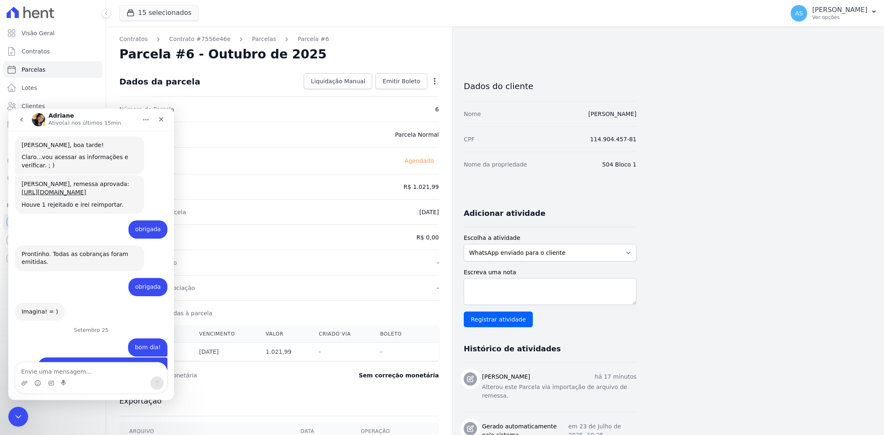
scroll to position [8228, 0]
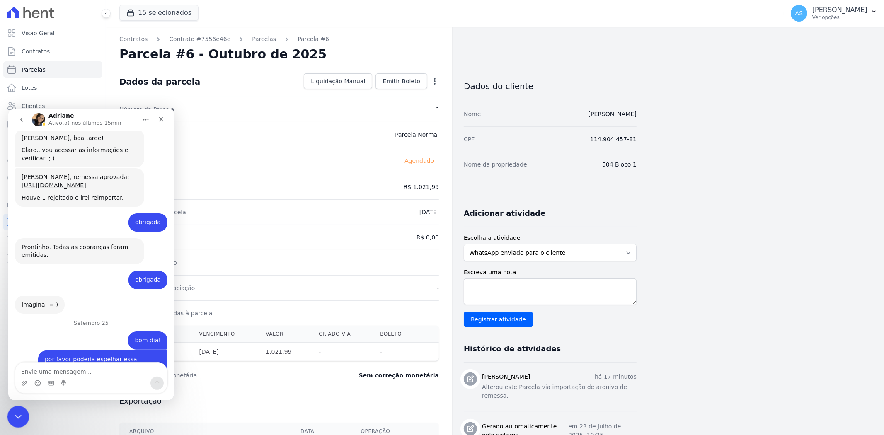
click at [21, 415] on icon "Fechar mensagem da Intercom" at bounding box center [17, 416] width 10 height 10
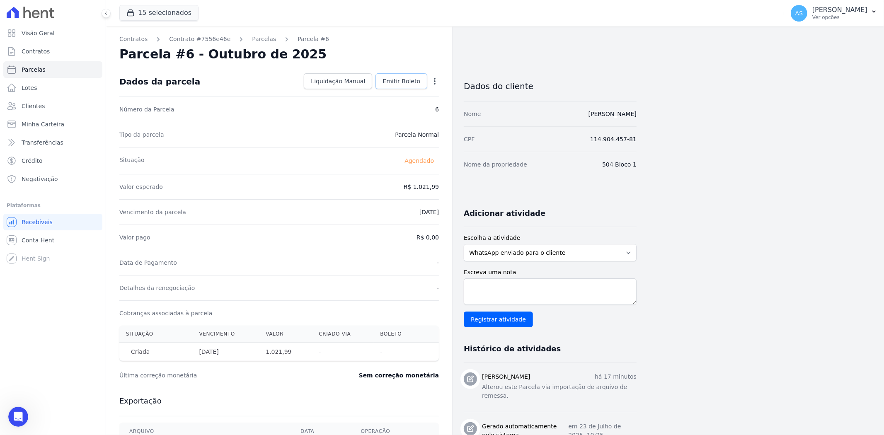
click at [396, 84] on span "Emitir Boleto" at bounding box center [402, 81] width 38 height 8
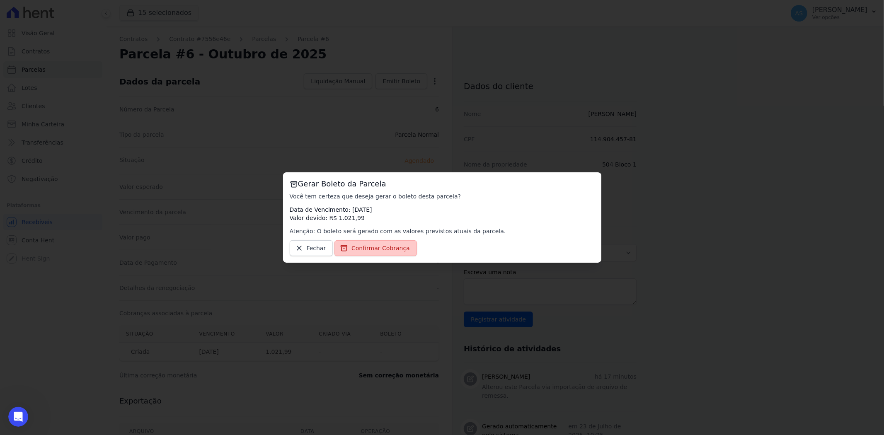
click at [361, 248] on span "Confirmar Cobrança" at bounding box center [381, 248] width 58 height 8
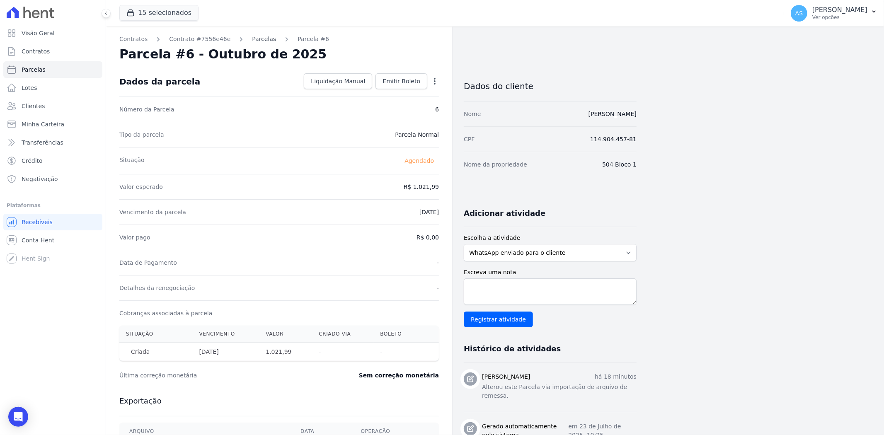
click at [257, 38] on link "Parcelas" at bounding box center [264, 39] width 24 height 9
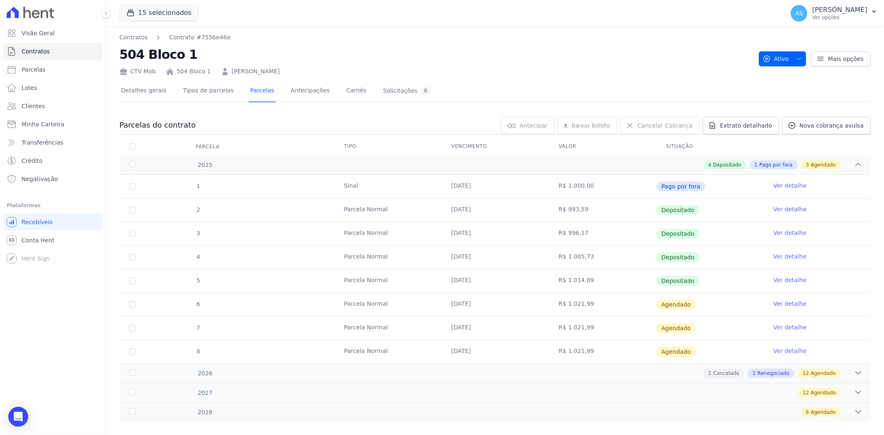
click at [778, 305] on link "Ver detalhe" at bounding box center [790, 304] width 33 height 8
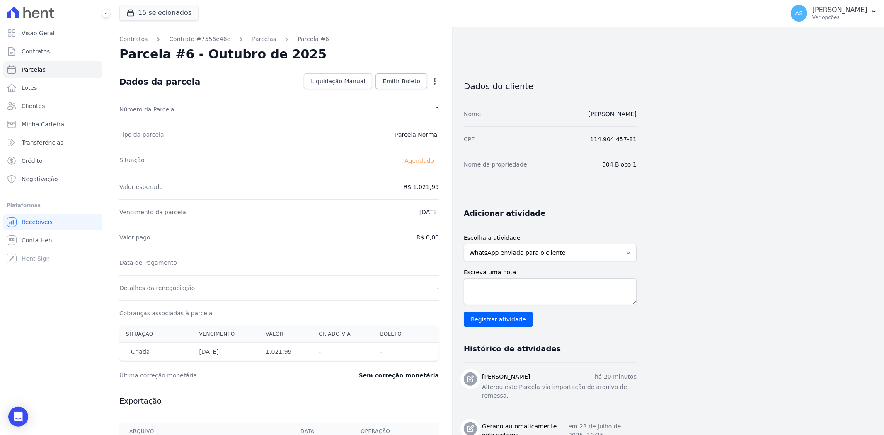
click at [396, 81] on span "Emitir Boleto" at bounding box center [402, 81] width 38 height 8
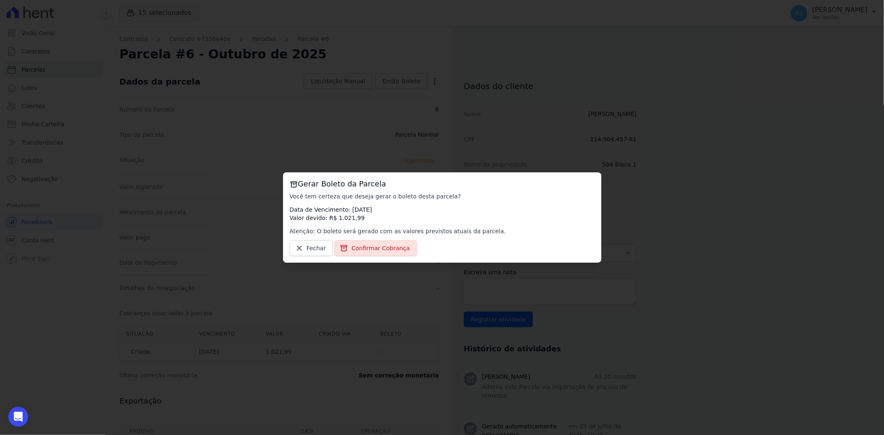
click at [163, 130] on div "Gerar Boleto da Parcela Você tem certeza que deseja gerar o boleto desta parcel…" at bounding box center [442, 217] width 884 height 435
click at [308, 252] on span "Fechar" at bounding box center [316, 248] width 19 height 8
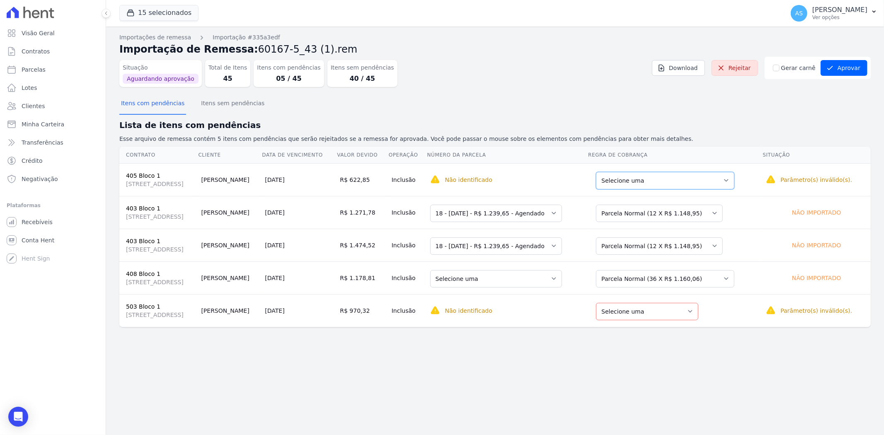
click at [735, 180] on select "Selecione uma Nova Parcela Avulsa Parcela Avulsa Existente Intercalada (3 X R$ …" at bounding box center [665, 180] width 138 height 17
click at [13, 420] on div "Open Intercom Messenger" at bounding box center [18, 417] width 22 height 22
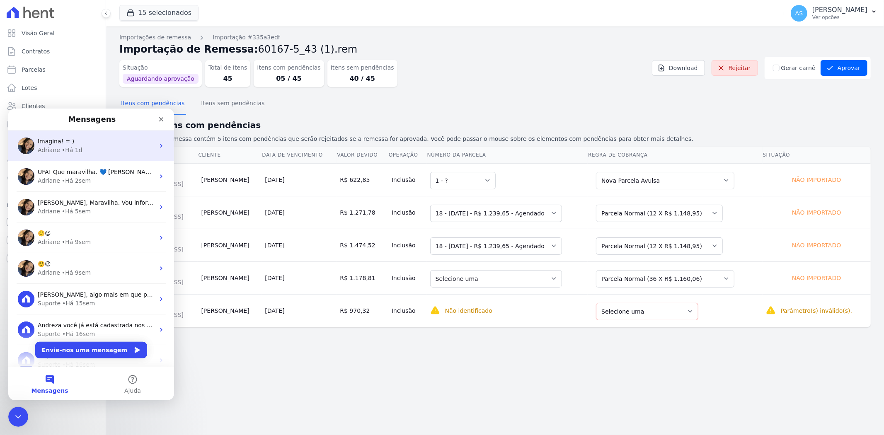
click at [58, 143] on span "Imagina! = )" at bounding box center [56, 141] width 36 height 7
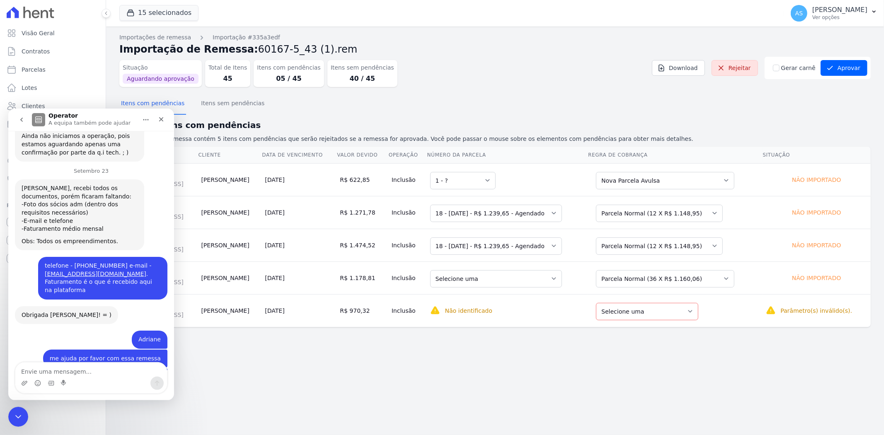
scroll to position [8165, 0]
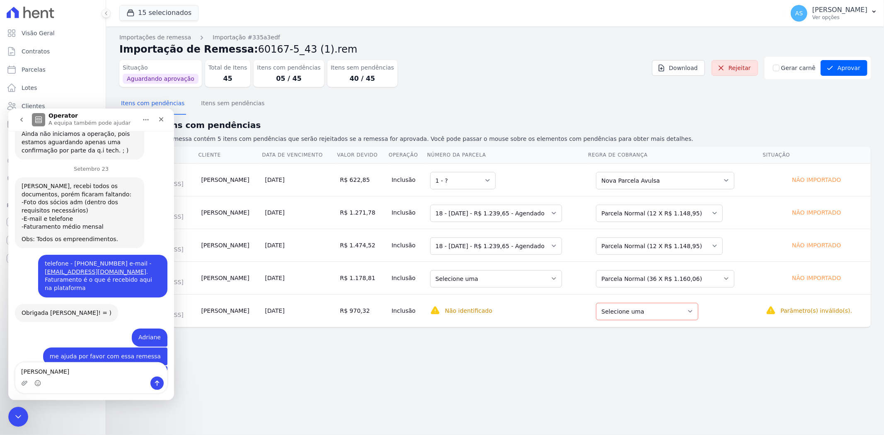
type textarea "adriane"
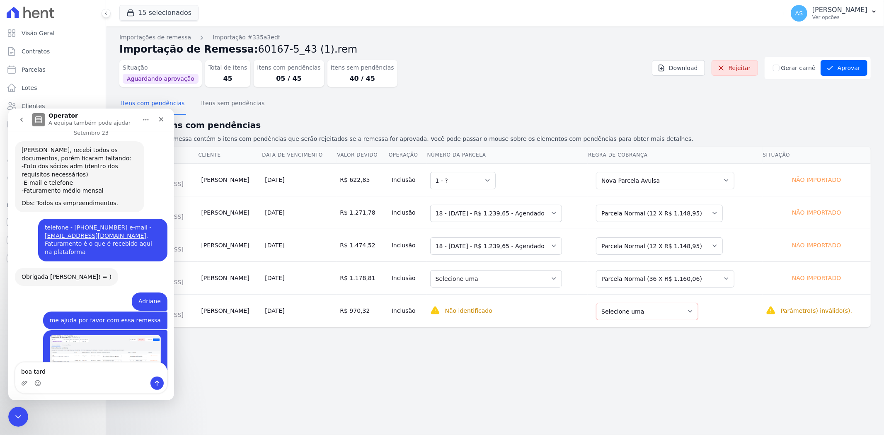
scroll to position [8200, 0]
type textarea "boa tarde!"
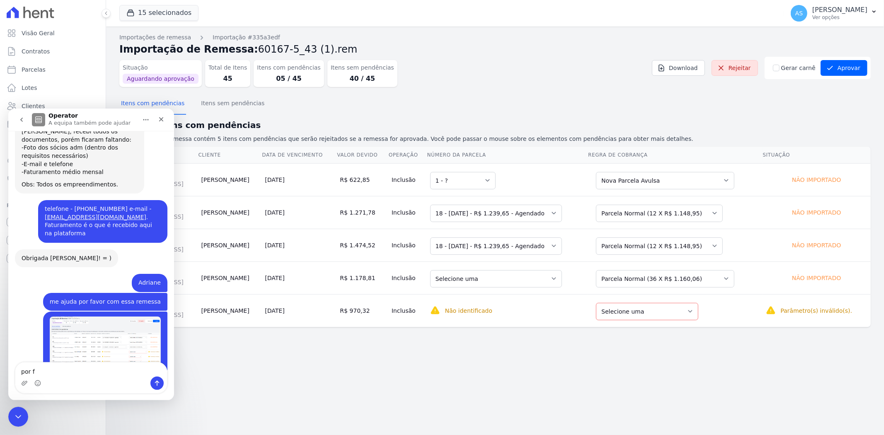
scroll to position [8219, 0]
type textarea "por favor poderia me ajudar com essa remessa"
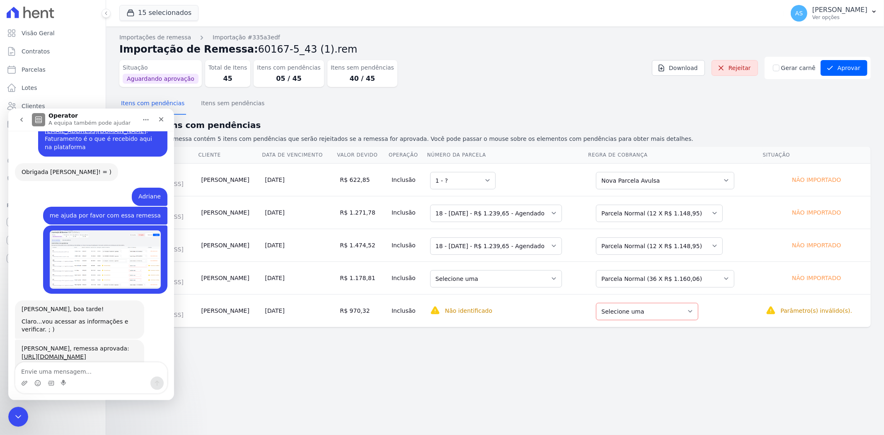
scroll to position [8306, 0]
click at [12, 426] on html at bounding box center [17, 416] width 20 height 20
drag, startPoint x: 19, startPoint y: 413, endPoint x: 127, endPoint y: 811, distance: 412.7
click at [20, 413] on icon "Fechar mensagem da Intercom" at bounding box center [17, 416] width 10 height 10
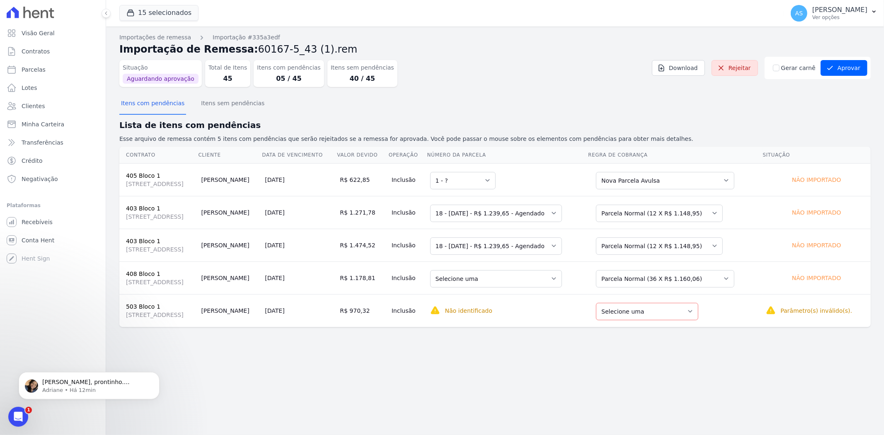
scroll to position [8465, 0]
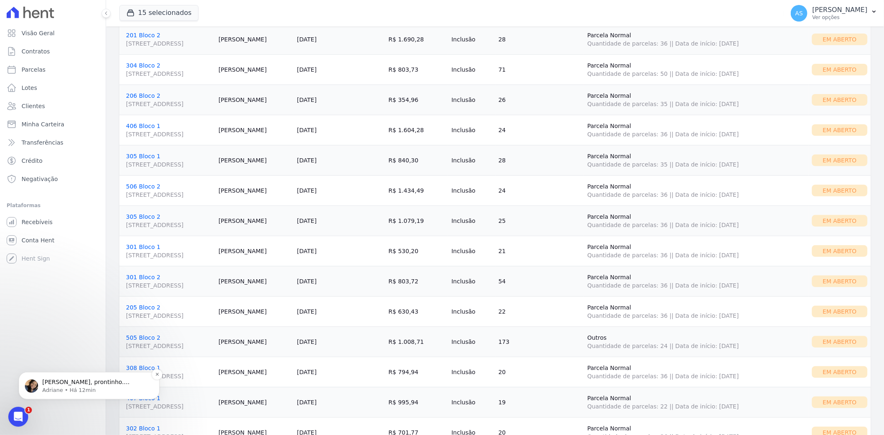
click at [90, 384] on span "Andreza, prontinho. Remessa aprovada e cobranças disponiveis no link: https://a…" at bounding box center [88, 395] width 92 height 32
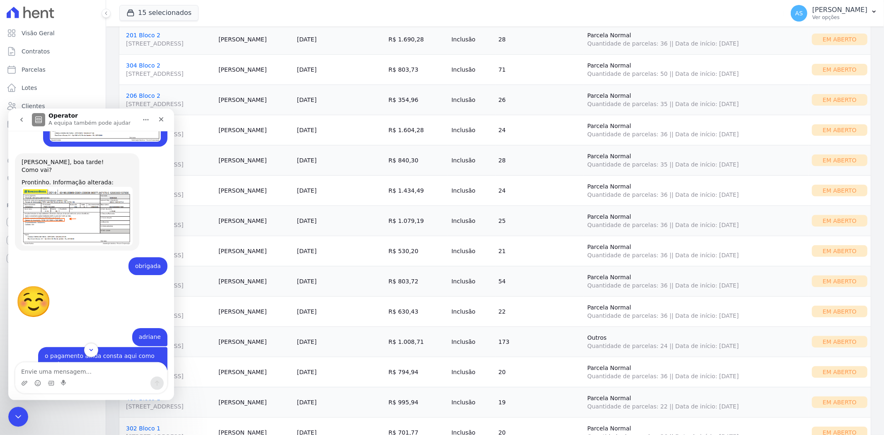
scroll to position [8206, 0]
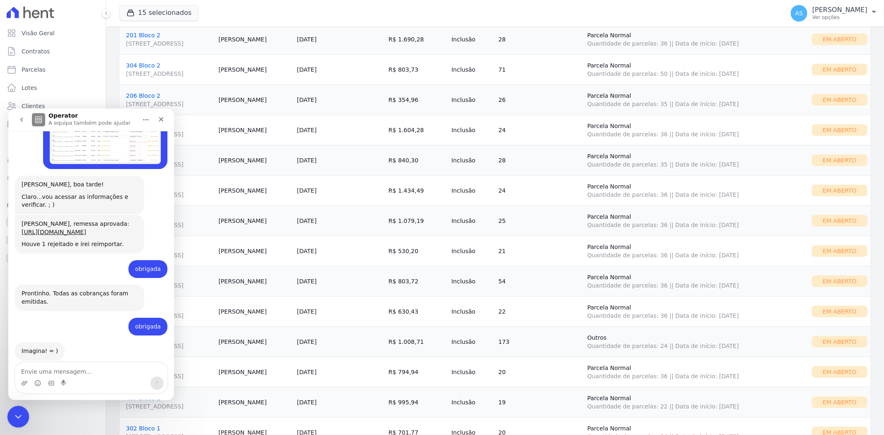
click at [24, 417] on div "Fechar mensagem da Intercom" at bounding box center [17, 416] width 20 height 20
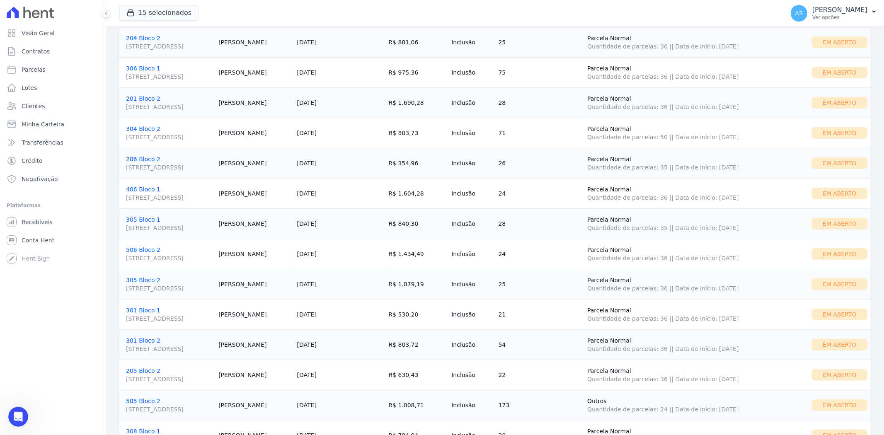
scroll to position [46, 0]
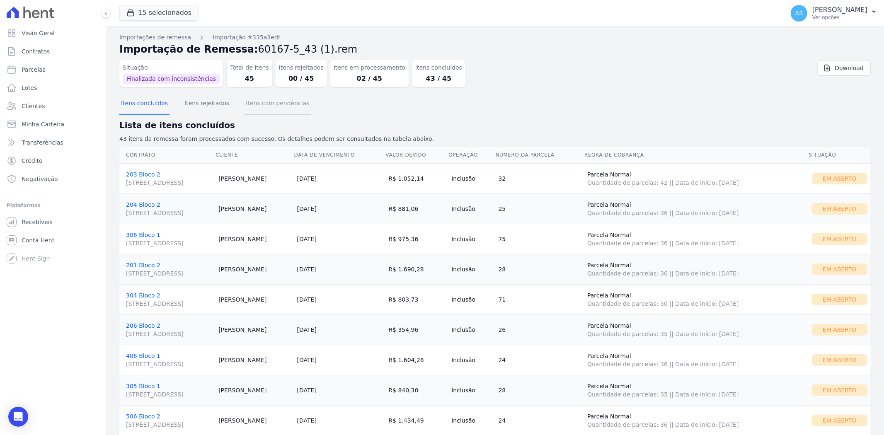
click at [276, 102] on button "Itens com pendências" at bounding box center [277, 104] width 67 height 22
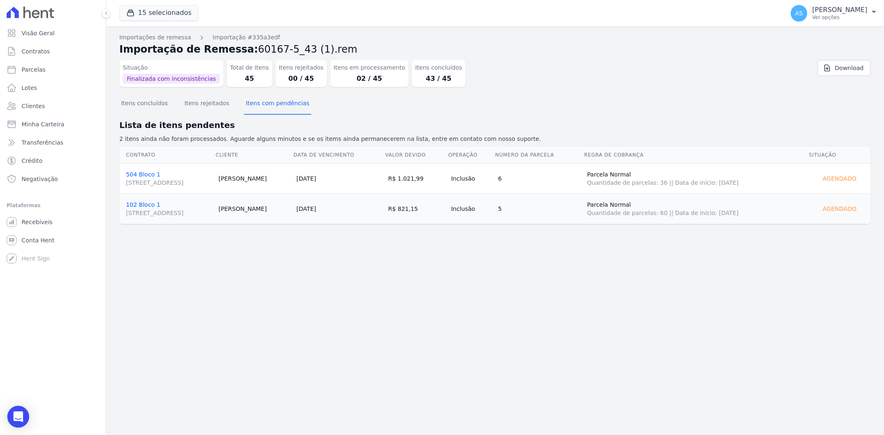
click at [13, 417] on div "Open Intercom Messenger" at bounding box center [18, 417] width 22 height 22
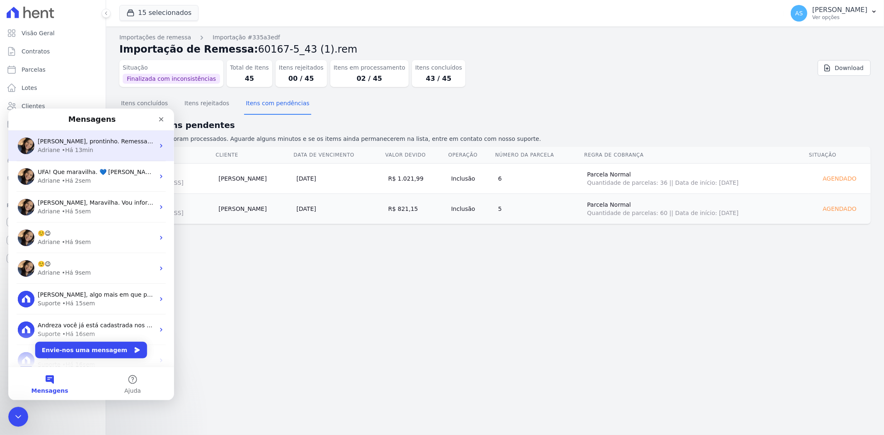
click at [112, 146] on div "Adriane • Há 13min" at bounding box center [96, 150] width 117 height 9
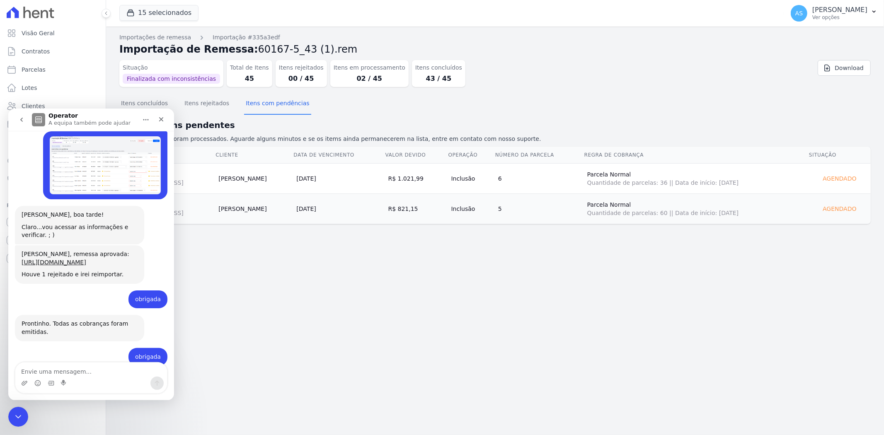
scroll to position [8206, 0]
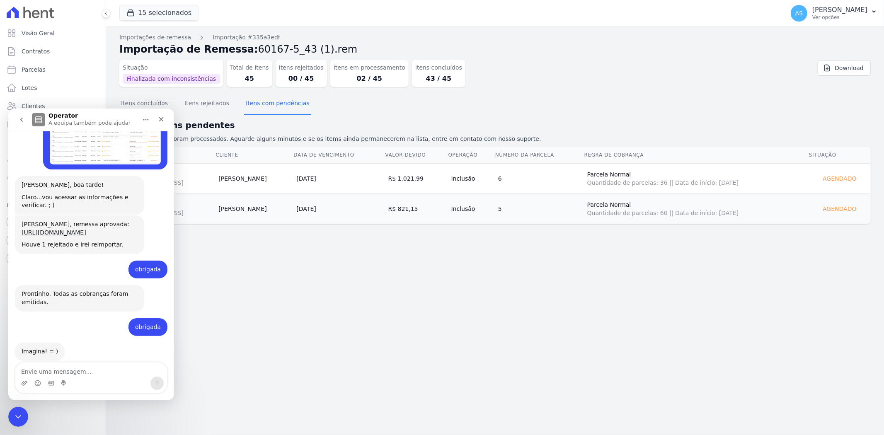
click at [58, 369] on textarea "Envie uma mensagem..." at bounding box center [91, 369] width 152 height 14
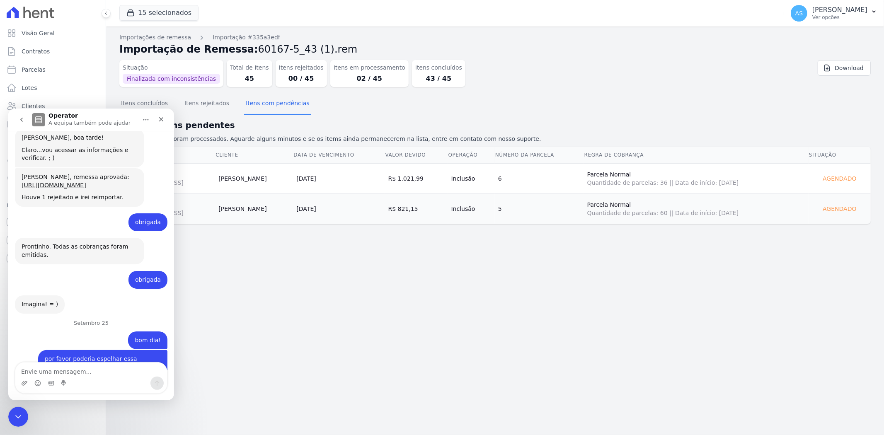
scroll to position [8253, 0]
click at [17, 417] on icon "Fechar mensagem da Intercom" at bounding box center [17, 415] width 6 height 3
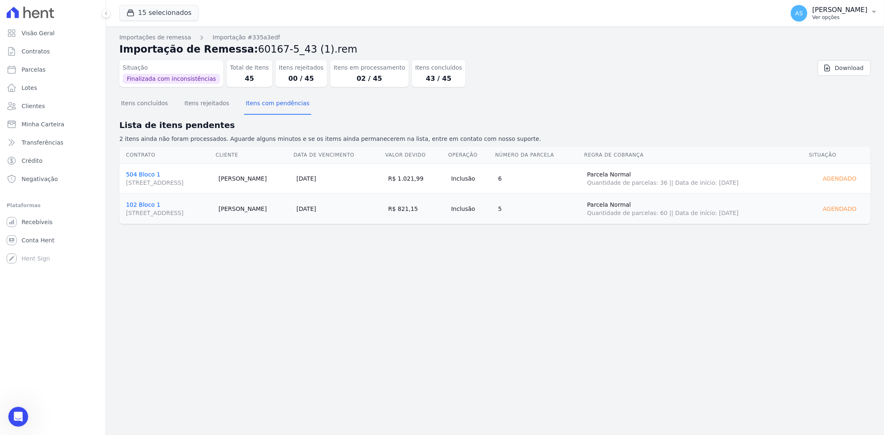
click at [835, 15] on p "Ver opções" at bounding box center [840, 17] width 55 height 7
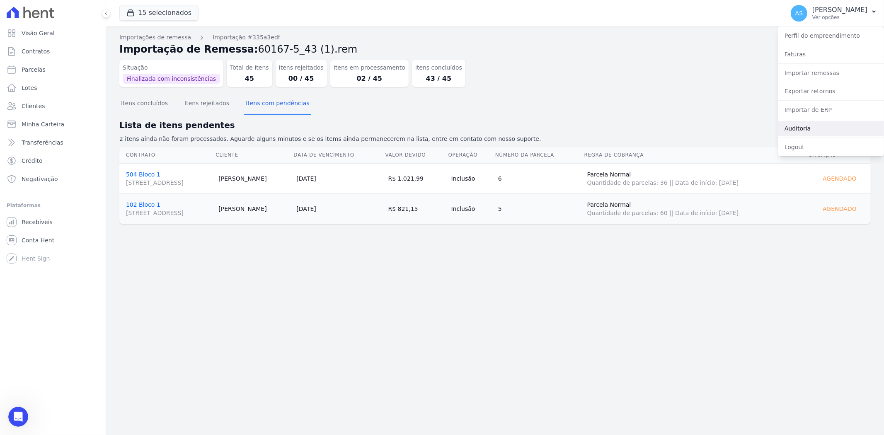
scroll to position [8318, 0]
click at [814, 73] on link "Importar remessas" at bounding box center [831, 73] width 106 height 15
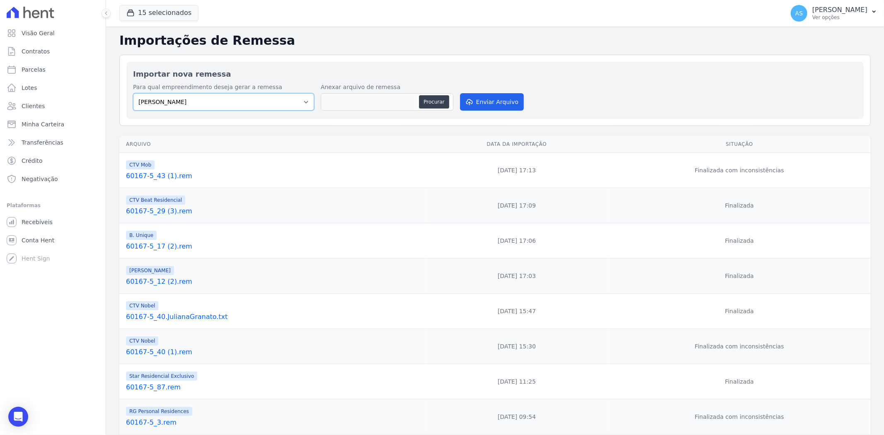
click at [304, 104] on select "Amaré Arpoador Art Prime - Irajá ÁUREOS B. Unique CTV Beat Residencial CTV Mob …" at bounding box center [223, 101] width 181 height 17
select select "af4cbe73-c281-4f2e-9229-1156d0214977"
click at [133, 93] on select "Amaré Arpoador Art Prime - Irajá ÁUREOS B. Unique CTV Beat Residencial CTV Mob …" at bounding box center [223, 101] width 181 height 17
click at [435, 103] on button "Procurar" at bounding box center [434, 101] width 30 height 13
type input "60167-5_4.rem"
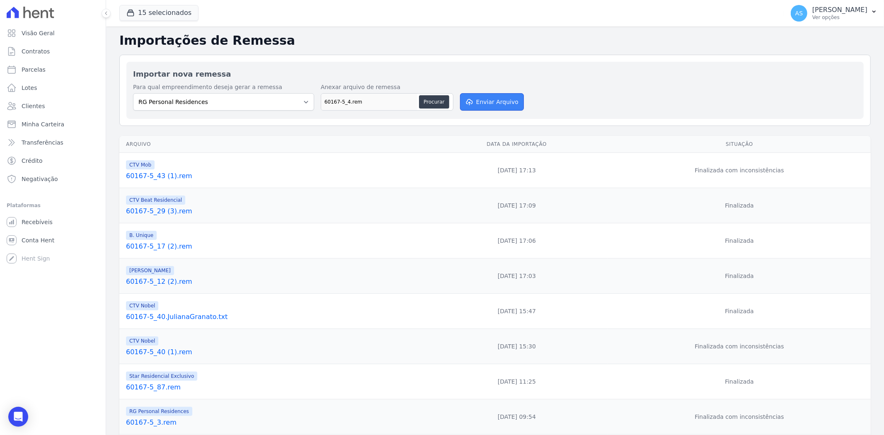
click at [492, 103] on button "Enviar Arquivo" at bounding box center [492, 101] width 64 height 17
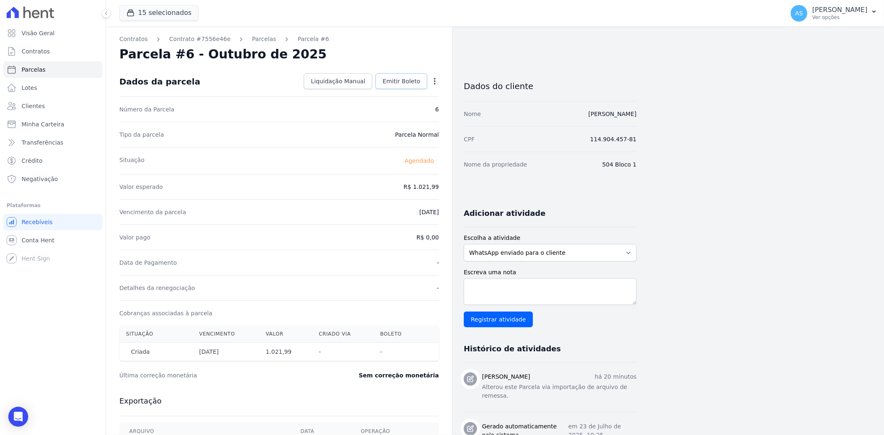
click at [394, 83] on span "Emitir Boleto" at bounding box center [402, 81] width 38 height 8
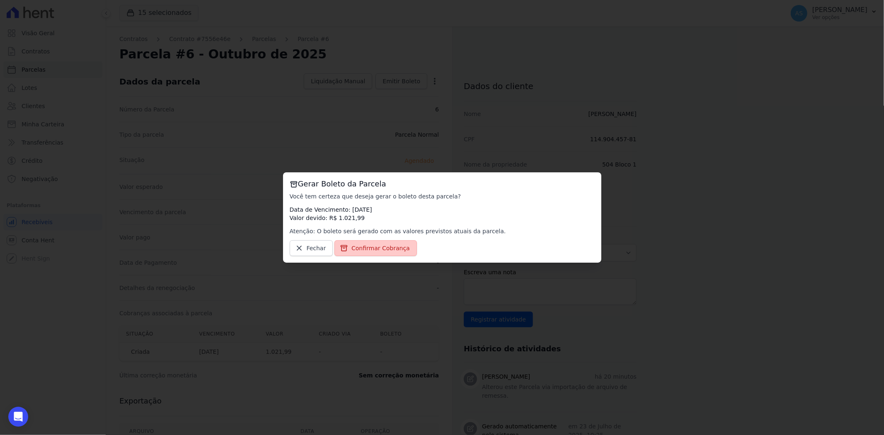
click at [362, 248] on span "Confirmar Cobrança" at bounding box center [381, 248] width 58 height 8
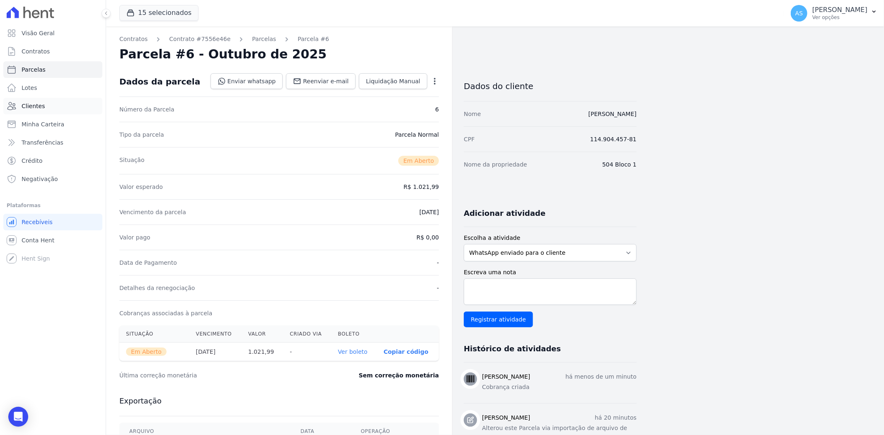
click at [29, 107] on span "Clientes" at bounding box center [33, 106] width 23 height 8
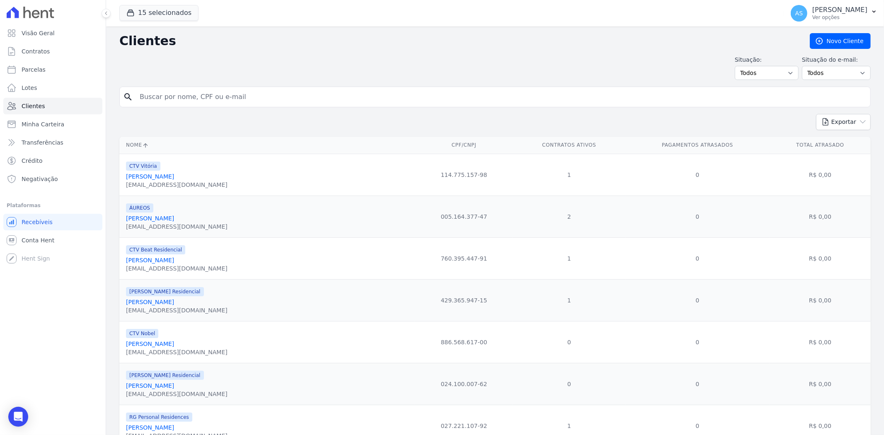
click at [179, 90] on input "search" at bounding box center [501, 97] width 733 height 17
type input "ana paula carvalho"
click at [228, 101] on input "ana paula carvalho" at bounding box center [501, 97] width 733 height 17
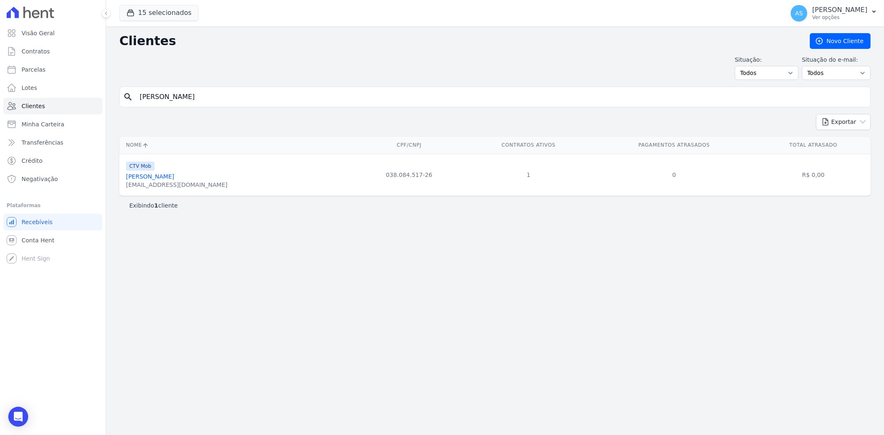
click at [167, 175] on link "Ana Paula Carvalho Dos Santos" at bounding box center [150, 176] width 48 height 7
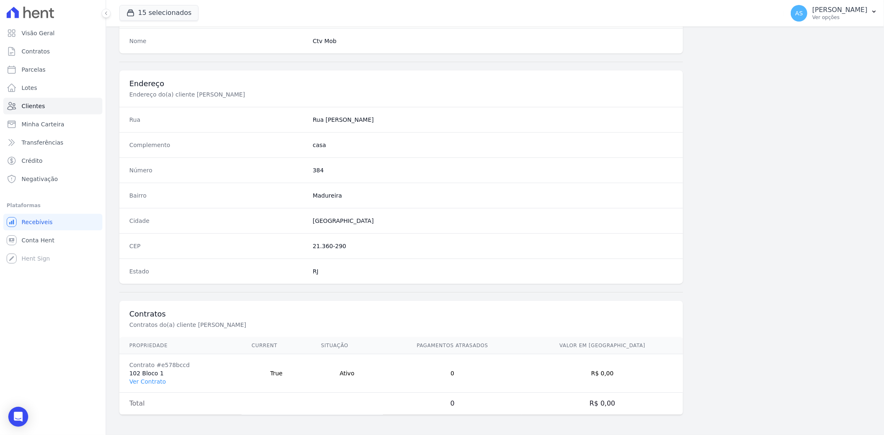
scroll to position [342, 0]
click at [150, 381] on link "Ver Contrato" at bounding box center [147, 382] width 36 height 7
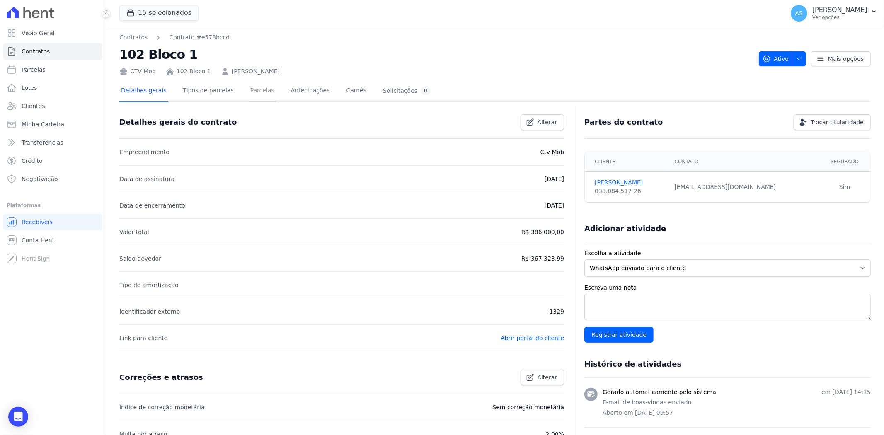
click at [250, 91] on link "Parcelas" at bounding box center [262, 91] width 27 height 22
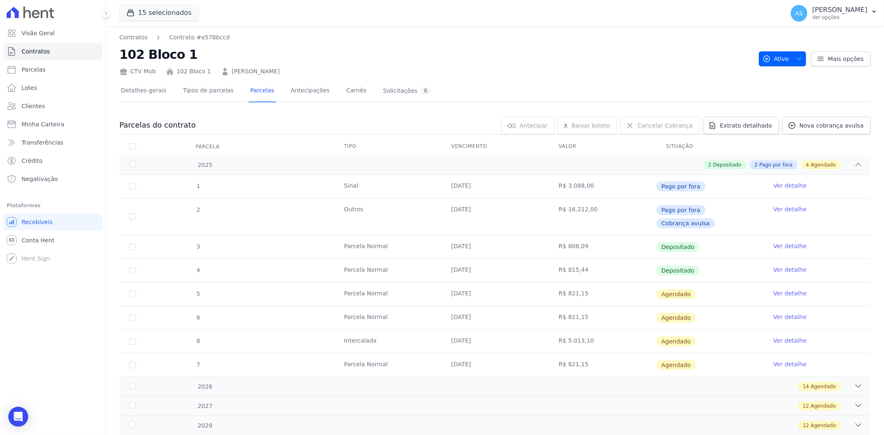
click at [779, 289] on link "Ver detalhe" at bounding box center [790, 293] width 33 height 8
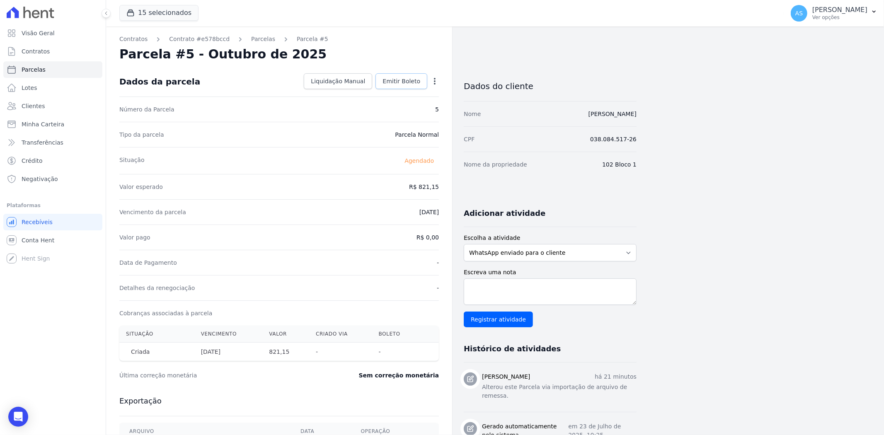
click at [404, 79] on span "Emitir Boleto" at bounding box center [402, 81] width 38 height 8
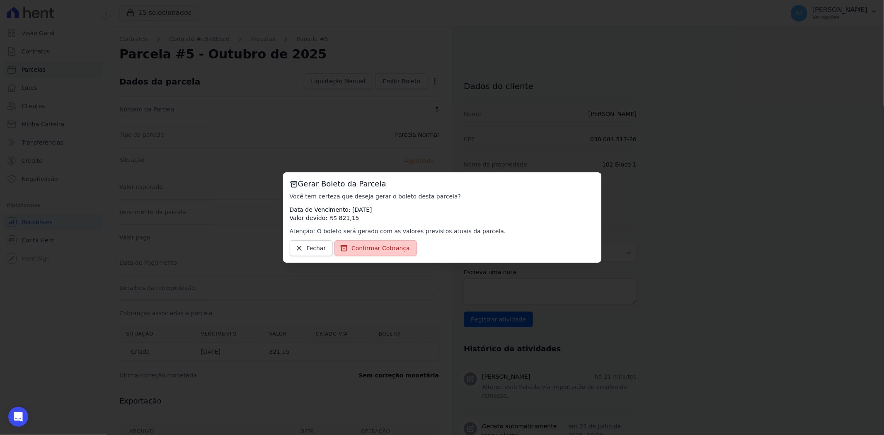
click at [367, 247] on span "Confirmar Cobrança" at bounding box center [381, 248] width 58 height 8
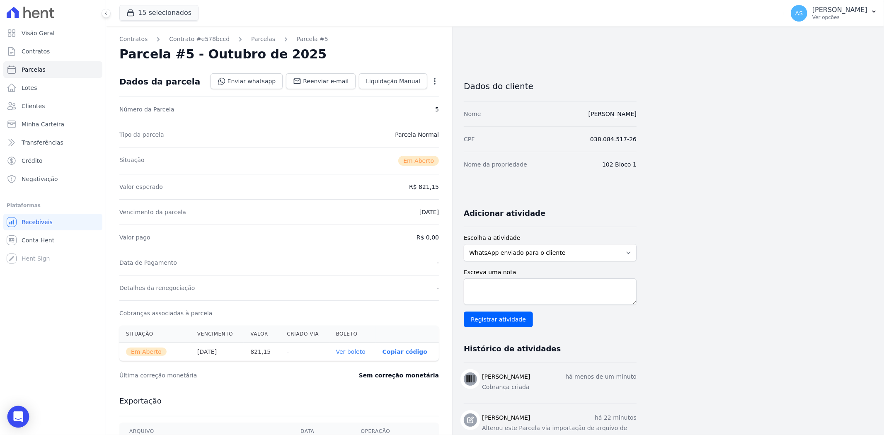
click at [23, 408] on div "Open Intercom Messenger" at bounding box center [18, 417] width 22 height 22
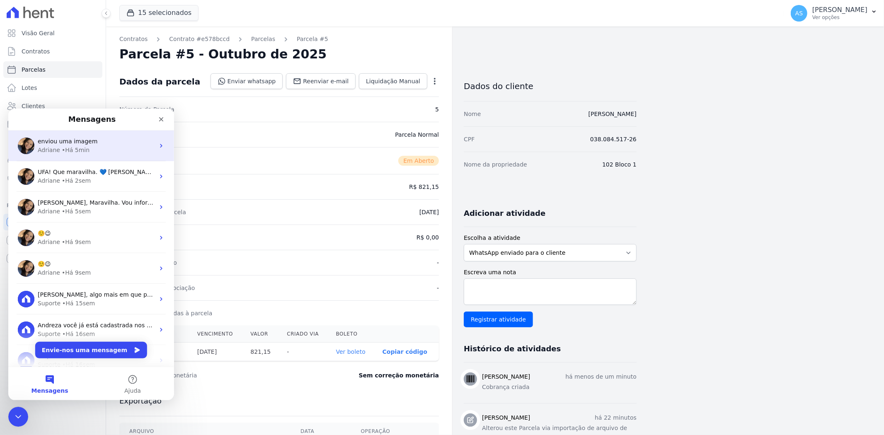
click at [83, 141] on span "enviou uma imagem" at bounding box center [68, 141] width 60 height 7
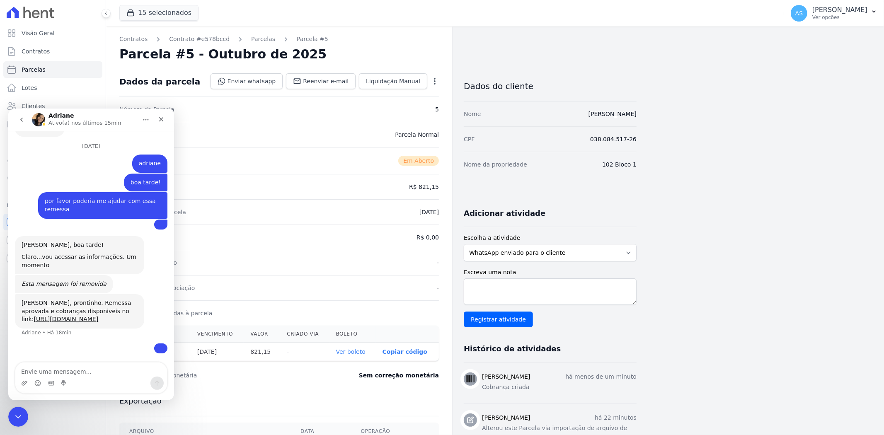
scroll to position [8228, 0]
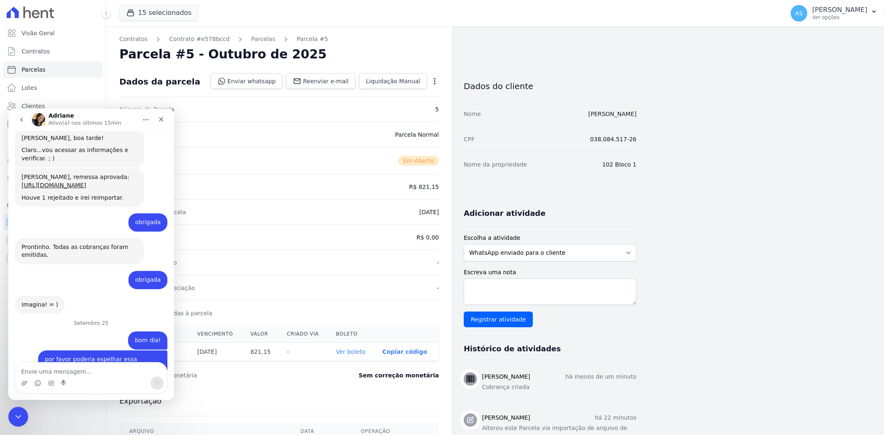
click at [32, 371] on textarea "Envie uma mensagem..." at bounding box center [91, 369] width 152 height 14
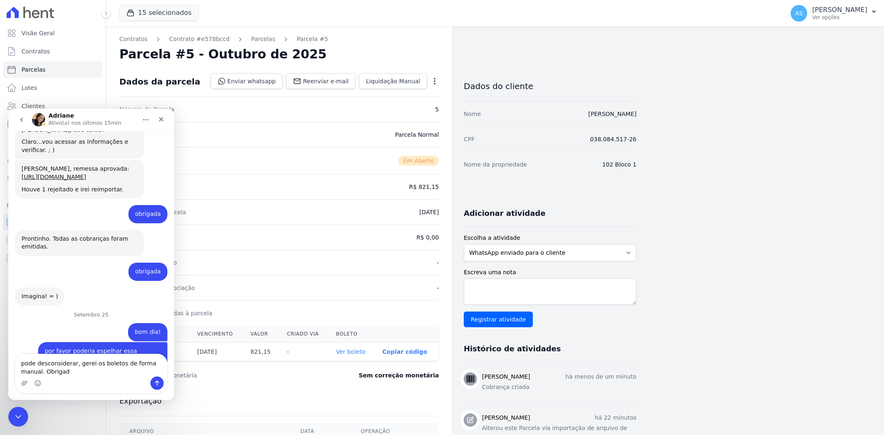
type textarea "pode desconsiderar, gerei os boletos de forma manual. Obrigada"
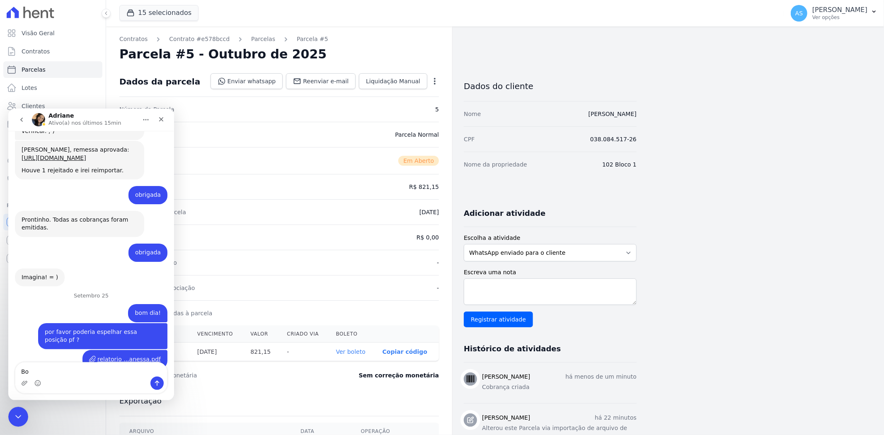
scroll to position [8255, 0]
type textarea "Bom fim de semana"
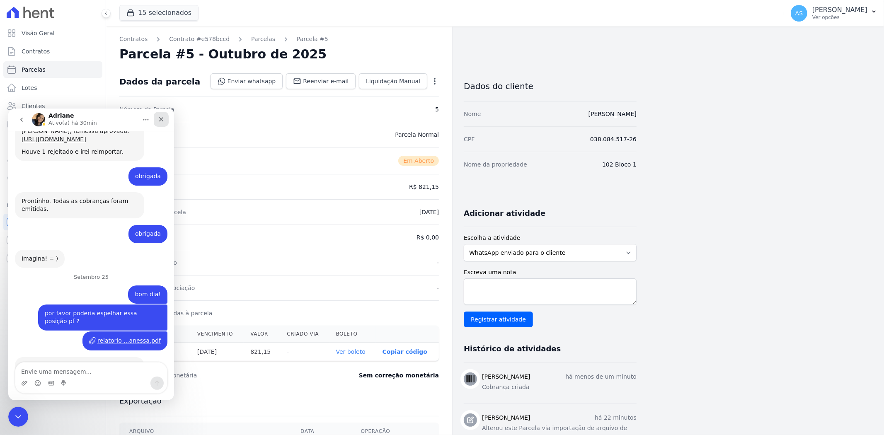
click at [160, 121] on icon "Fechar" at bounding box center [161, 119] width 7 height 7
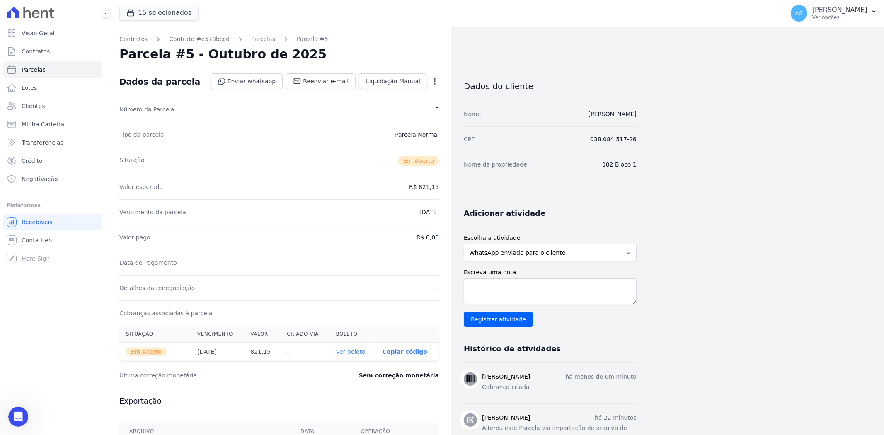
scroll to position [7972, 0]
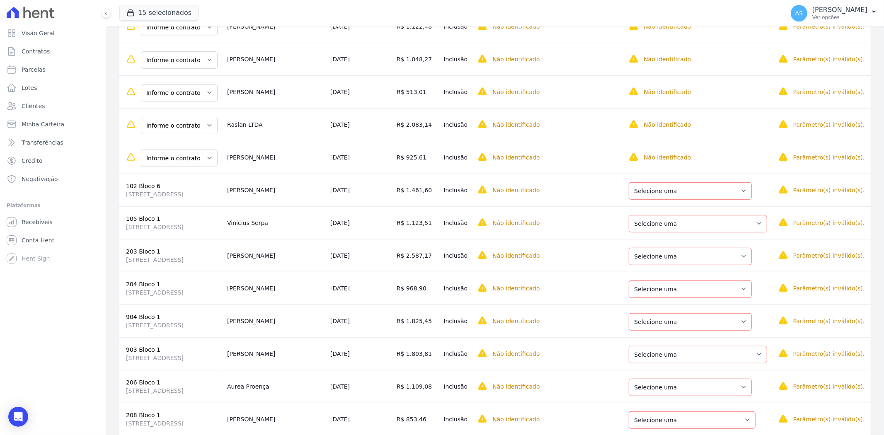
scroll to position [100, 0]
